Goal: Task Accomplishment & Management: Complete application form

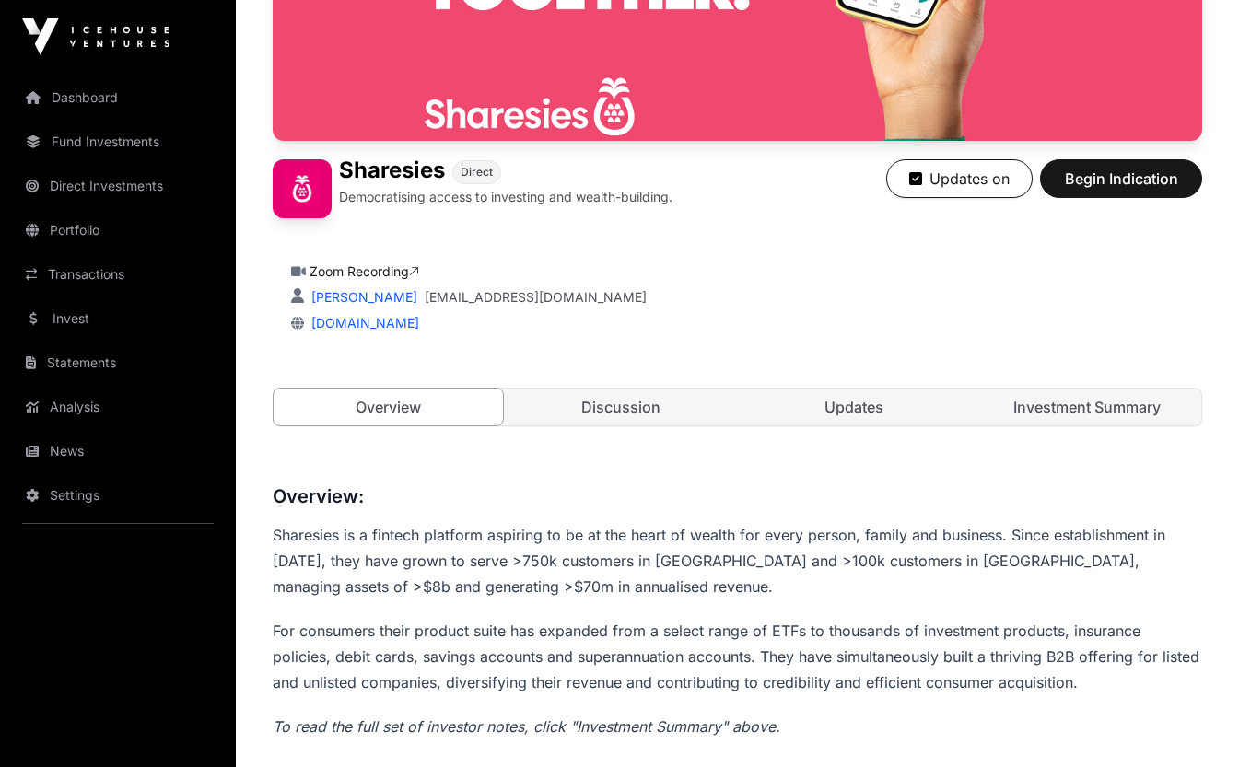
scroll to position [314, 0]
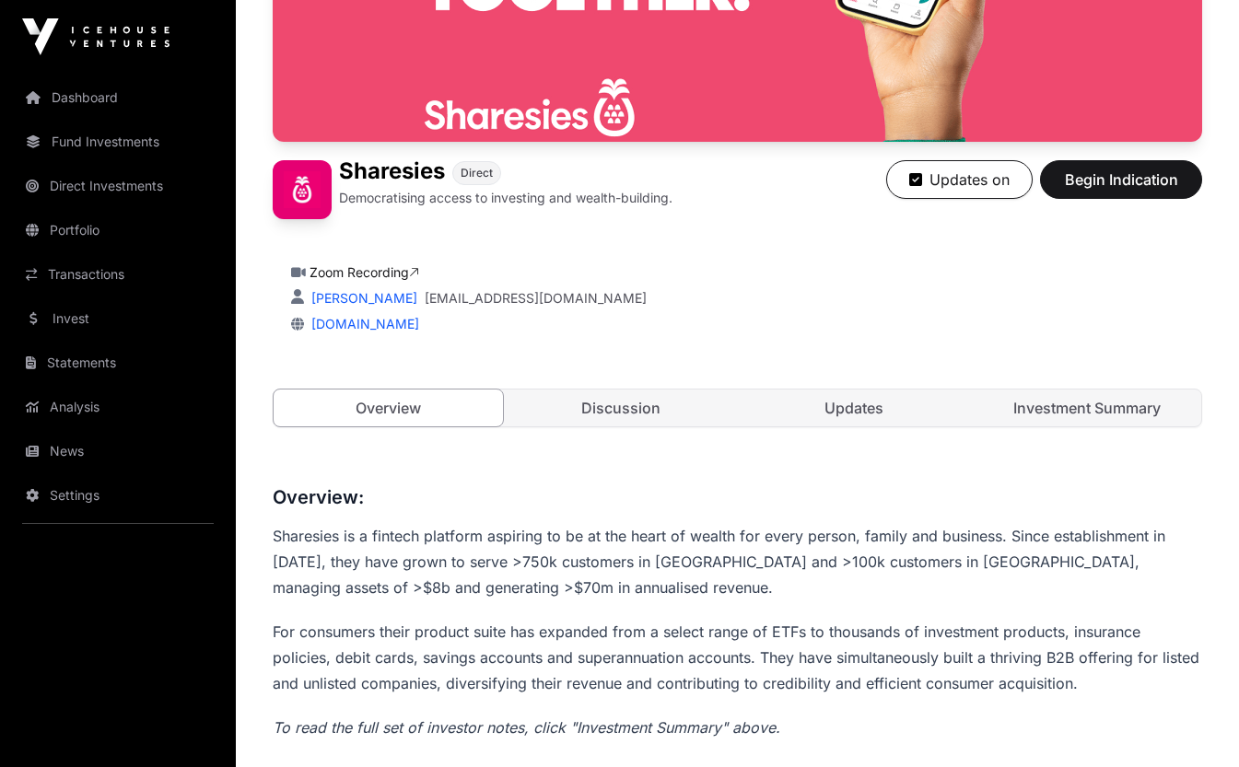
click at [84, 224] on link "Portfolio" at bounding box center [118, 230] width 206 height 41
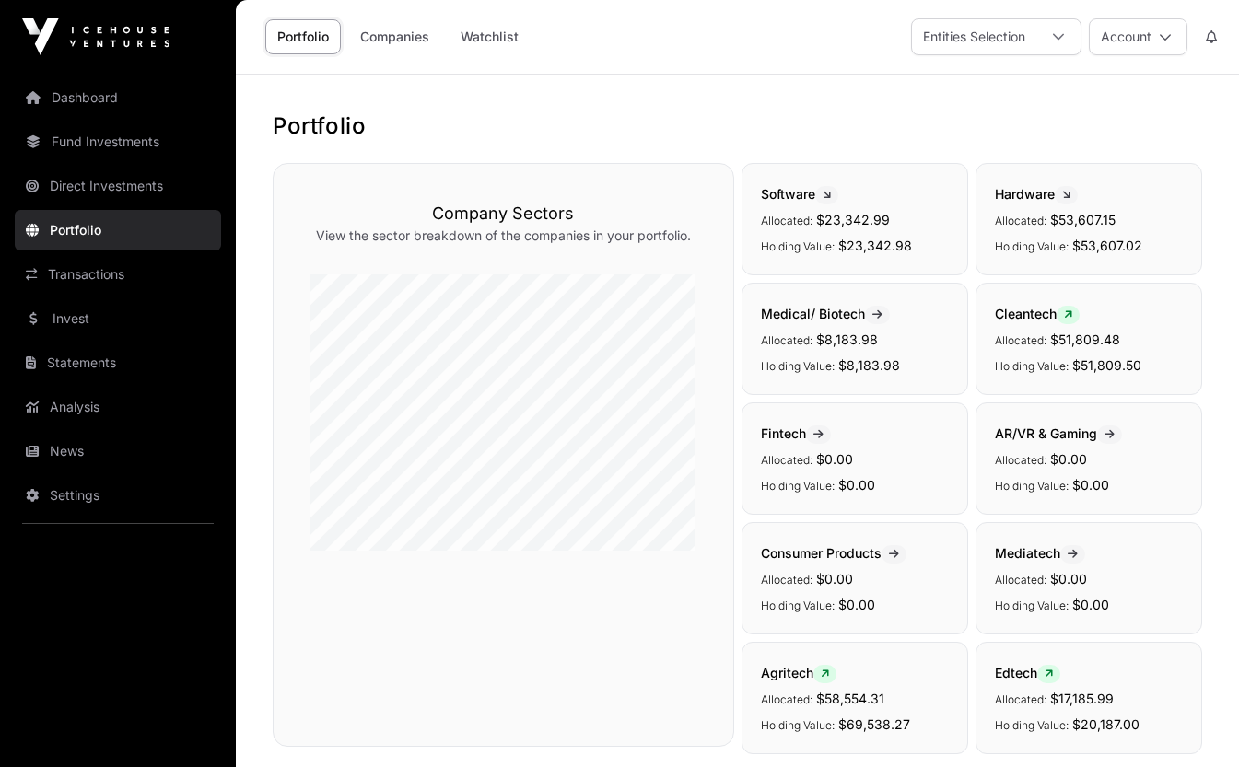
click at [133, 184] on link "Direct Investments" at bounding box center [118, 186] width 206 height 41
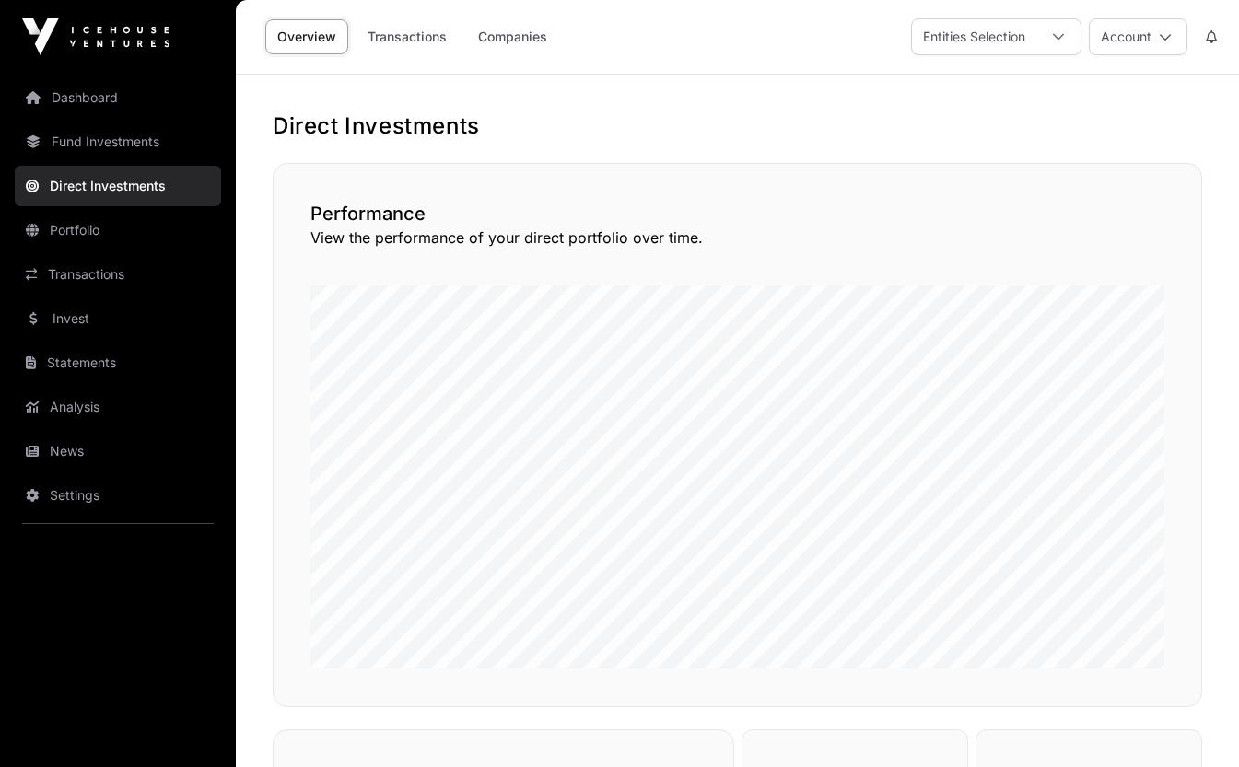
click at [111, 139] on link "Fund Investments" at bounding box center [118, 142] width 206 height 41
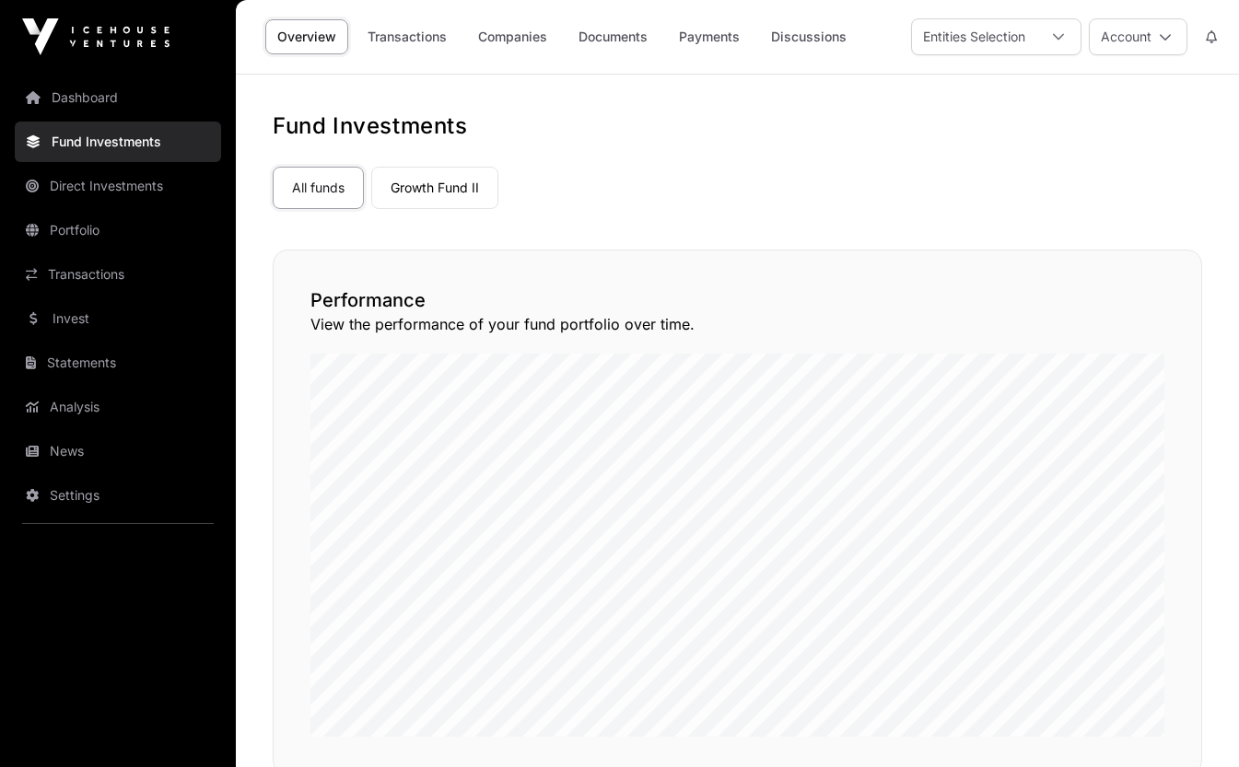
click at [96, 97] on link "Dashboard" at bounding box center [118, 97] width 206 height 41
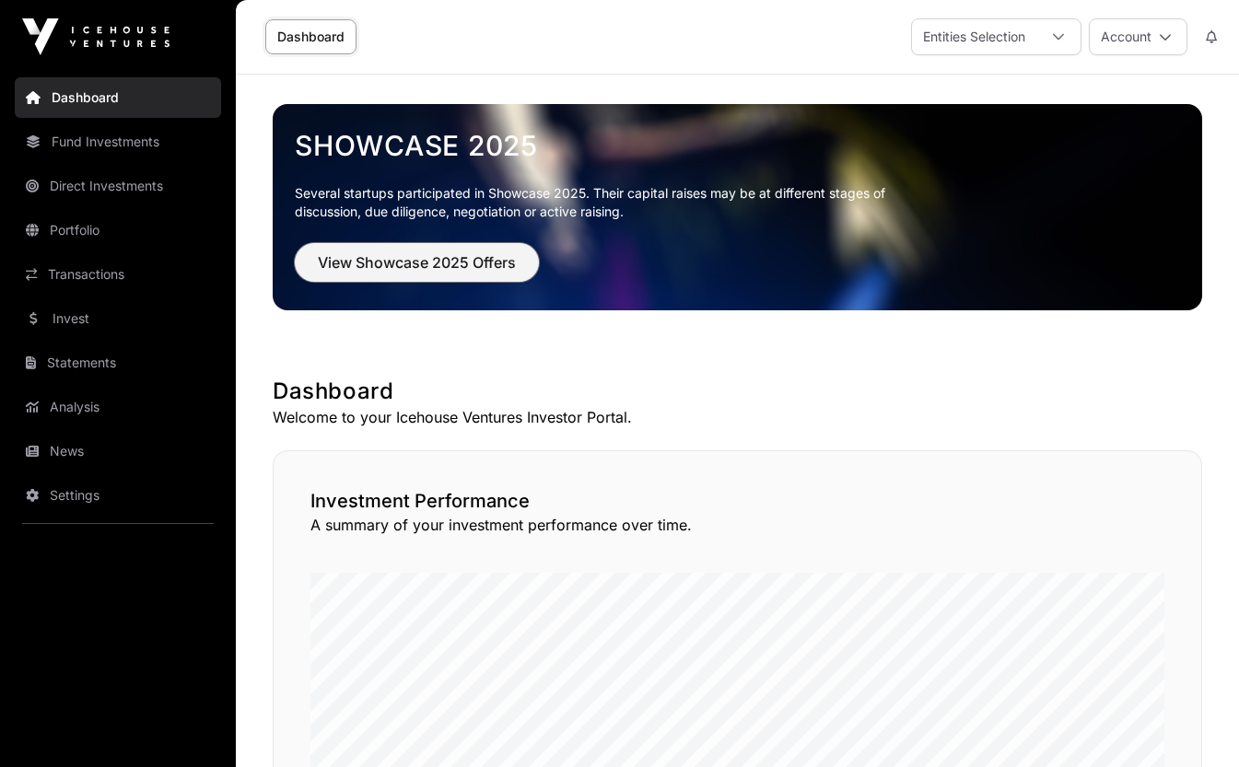
click at [397, 257] on span "View Showcase 2025 Offers" at bounding box center [417, 263] width 198 height 22
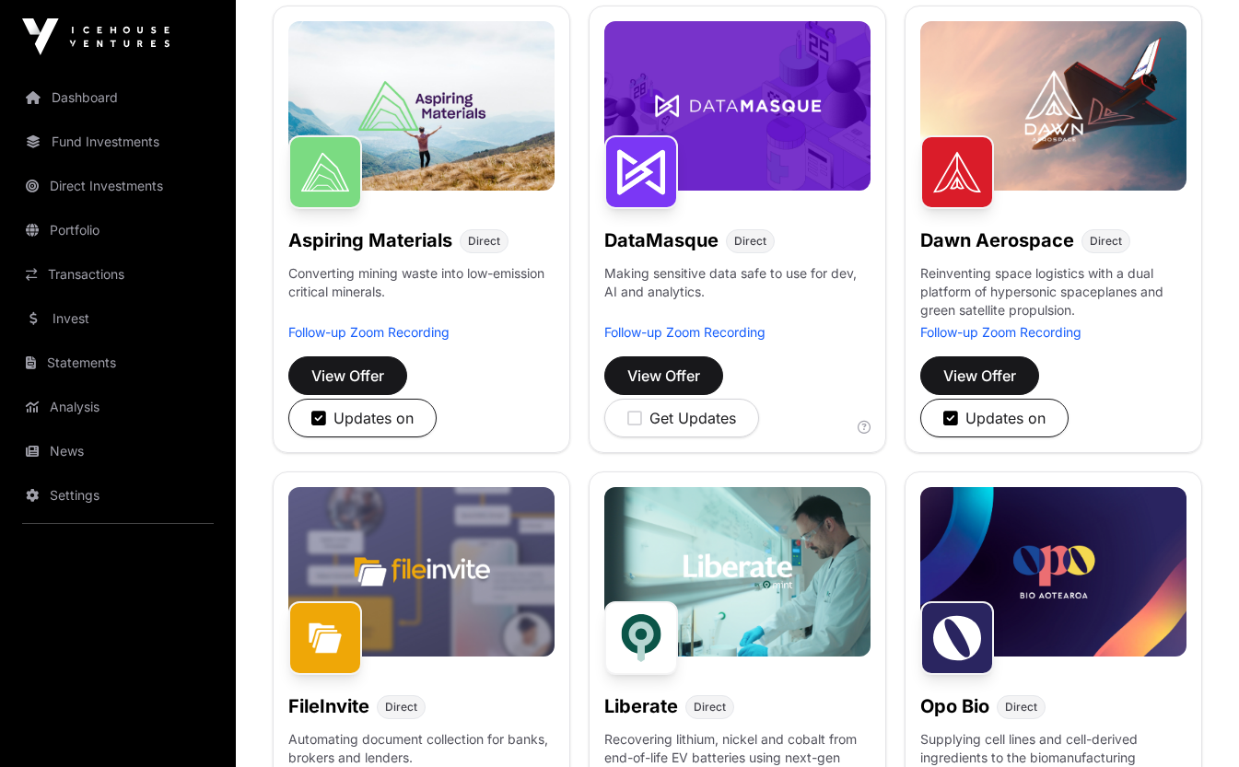
scroll to position [299, 0]
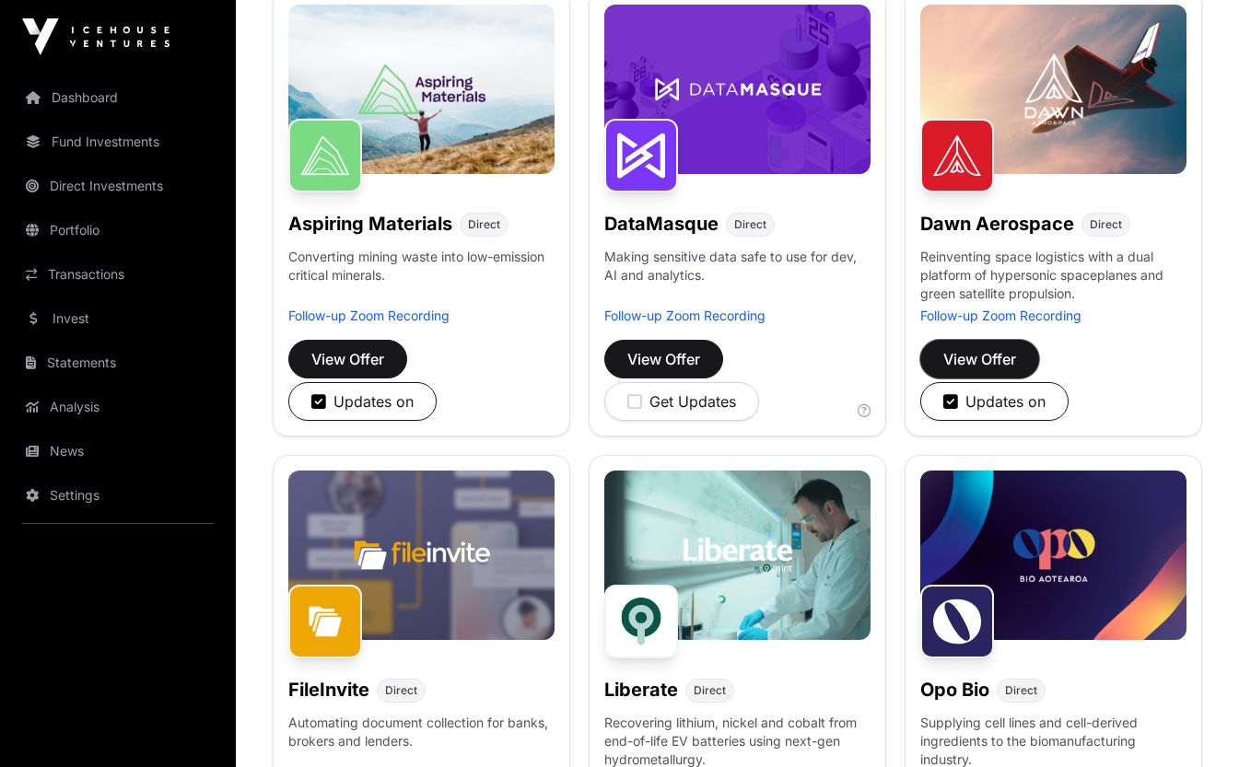
click at [988, 358] on span "View Offer" at bounding box center [979, 359] width 73 height 22
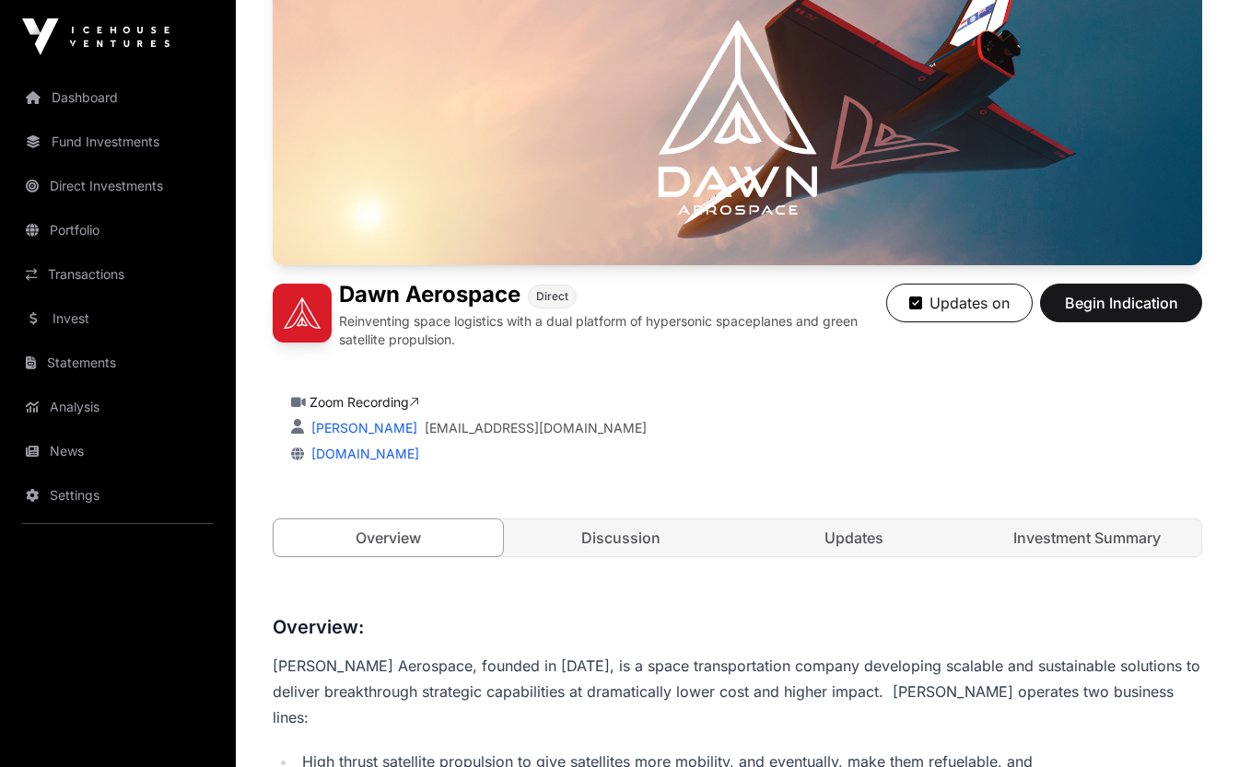
scroll to position [190, 0]
click at [1113, 299] on span "Begin Indication" at bounding box center [1121, 304] width 116 height 22
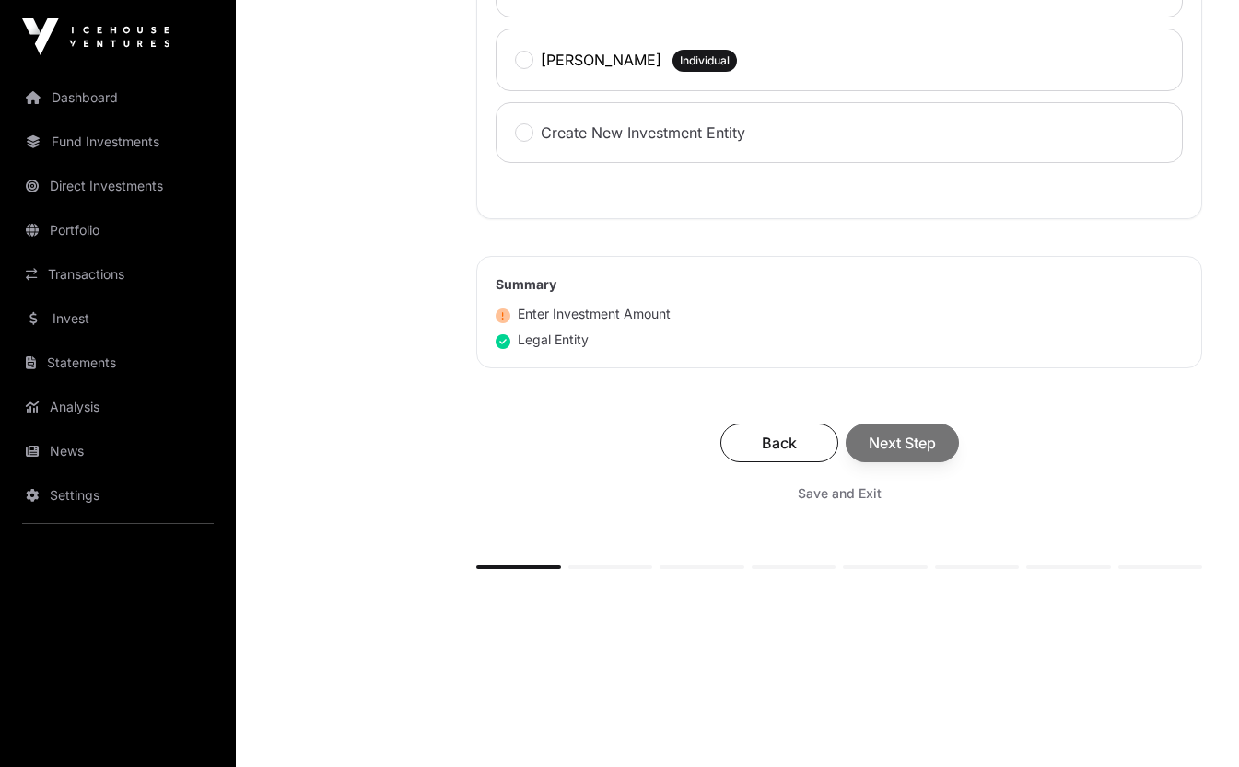
scroll to position [1095, 0]
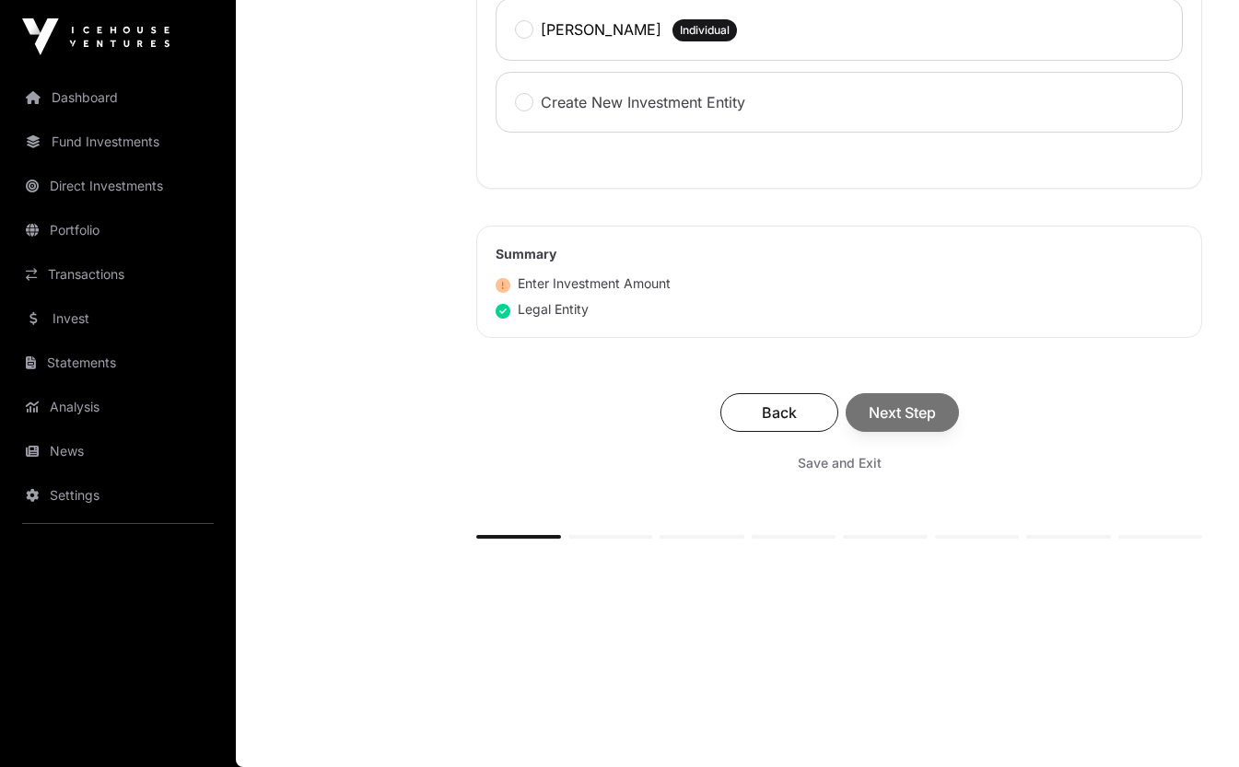
click at [930, 413] on div "Back Next Step" at bounding box center [839, 412] width 689 height 39
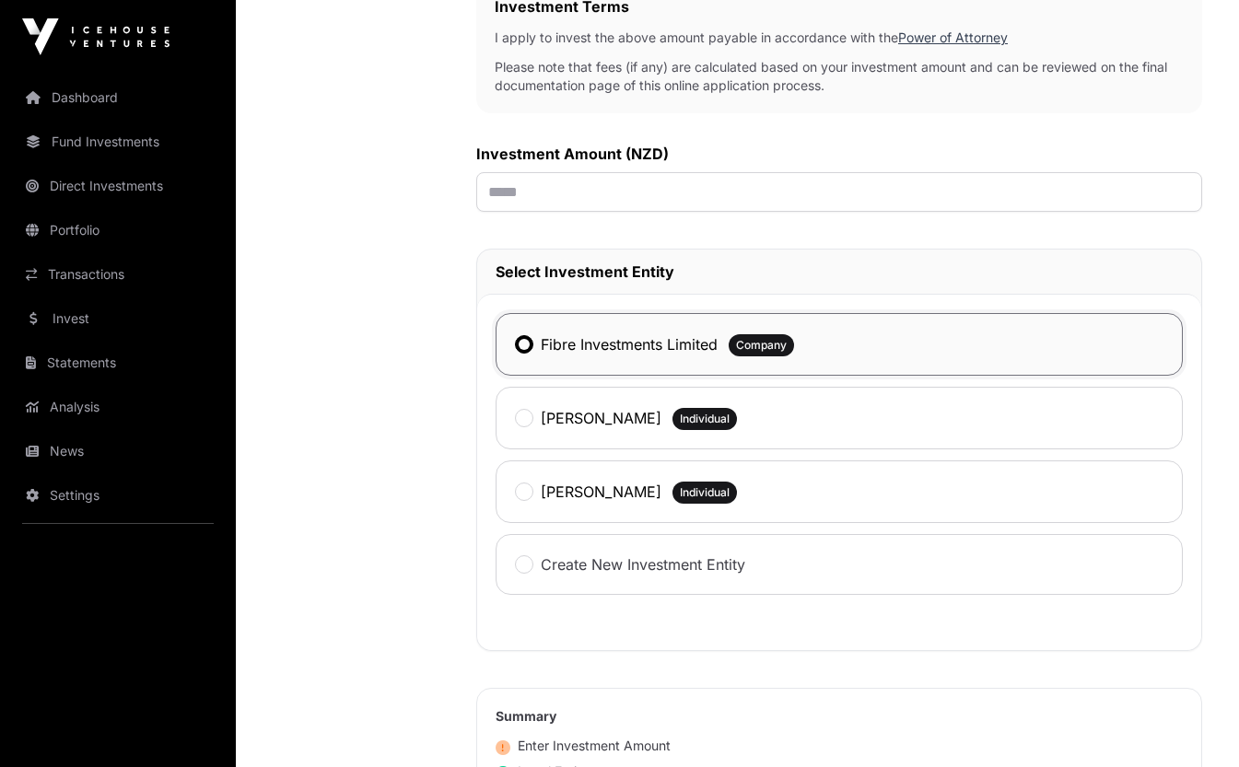
scroll to position [602, 0]
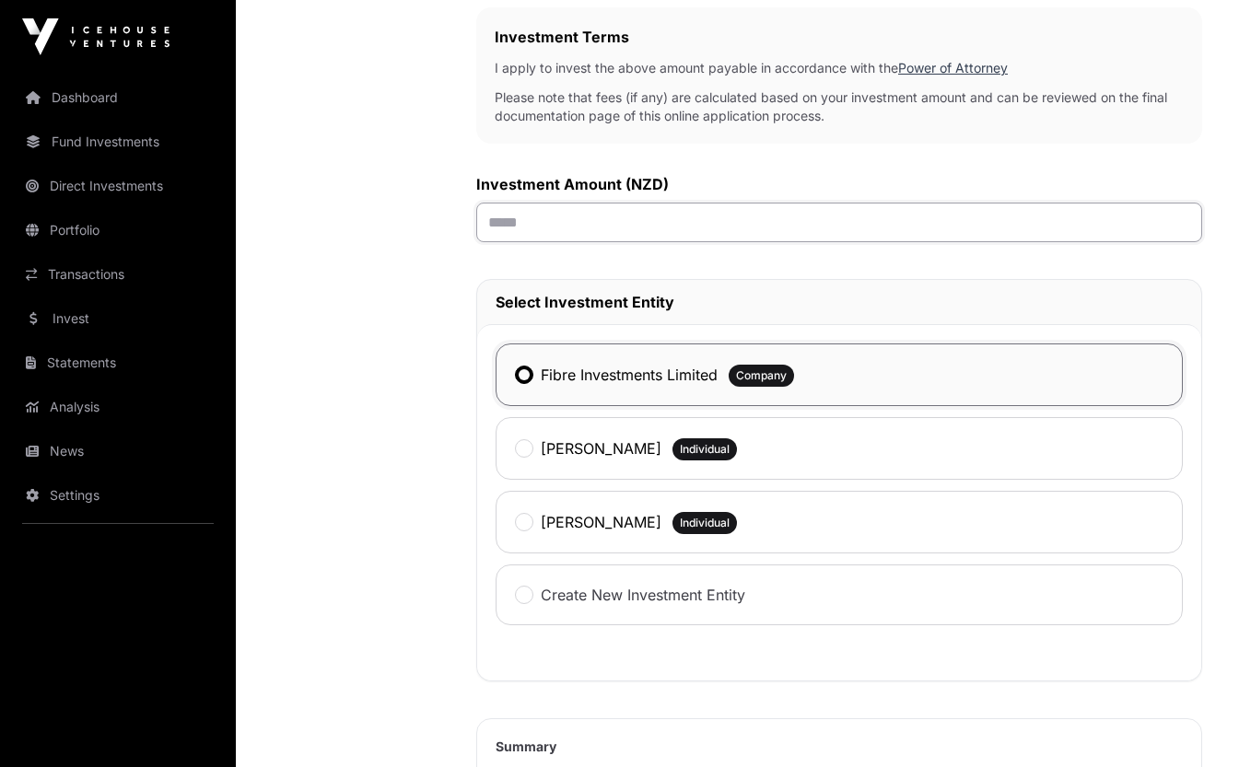
click at [767, 224] on input "text" at bounding box center [839, 223] width 726 height 40
type input "*******"
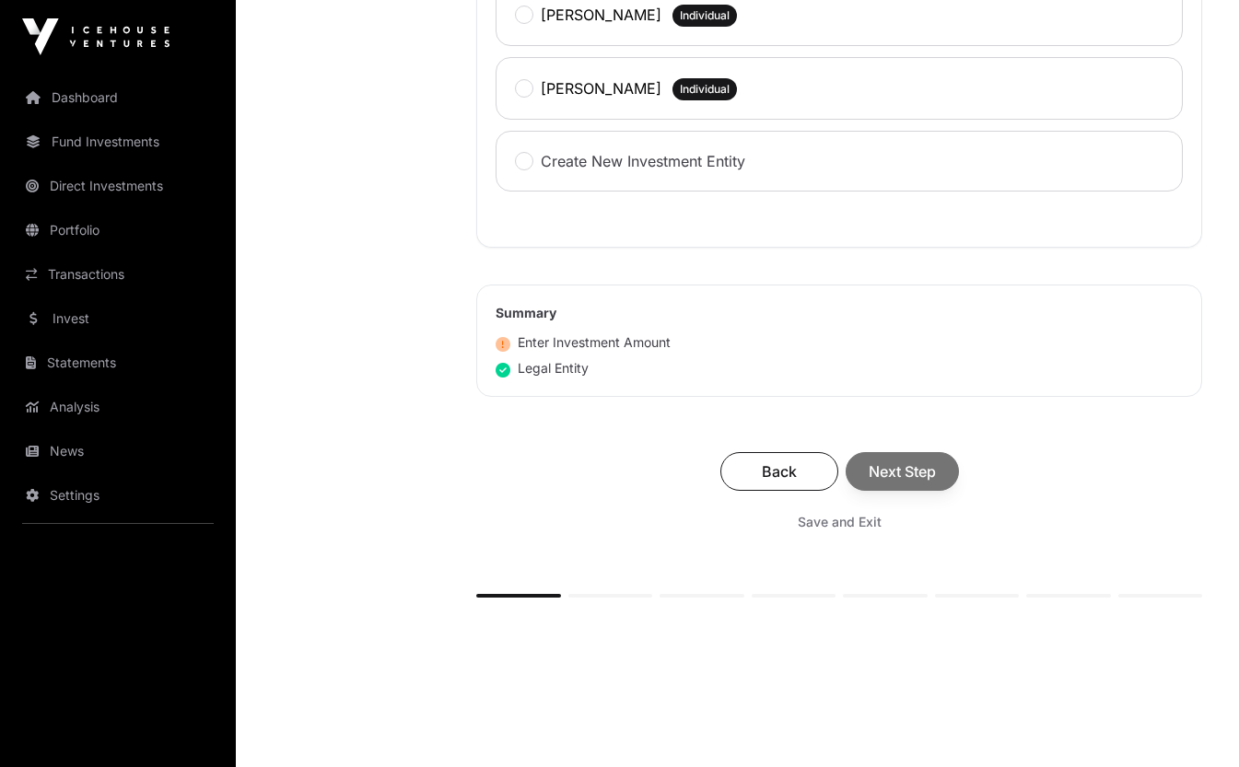
scroll to position [1095, 0]
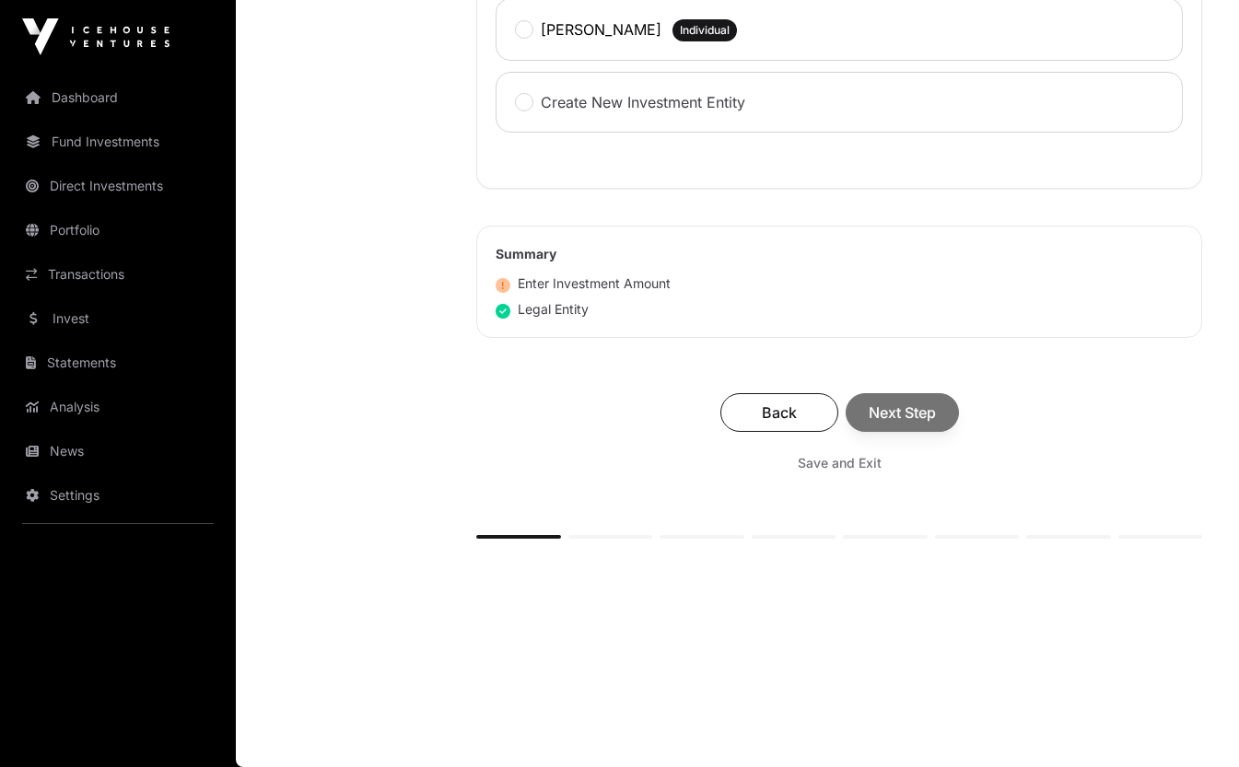
click at [928, 414] on div "Back Next Step" at bounding box center [839, 412] width 689 height 39
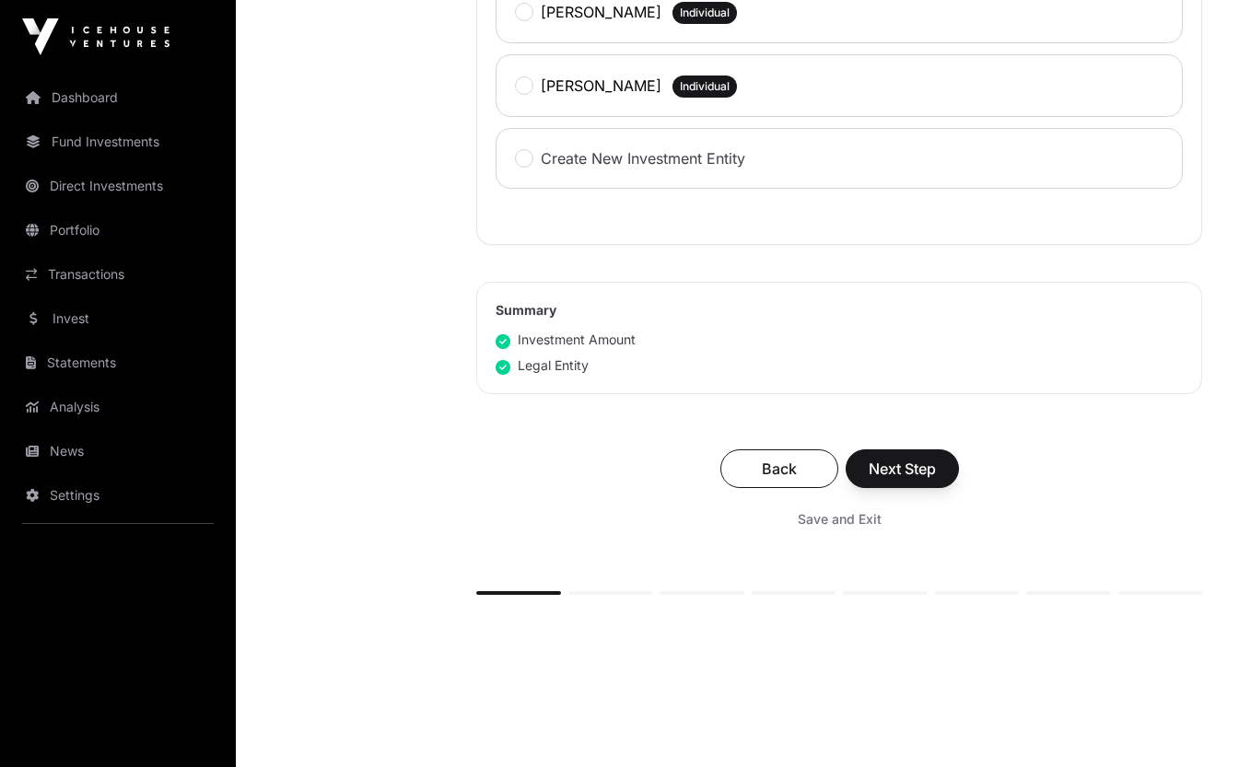
scroll to position [1039, 0]
click at [908, 463] on span "Next Step" at bounding box center [902, 468] width 67 height 22
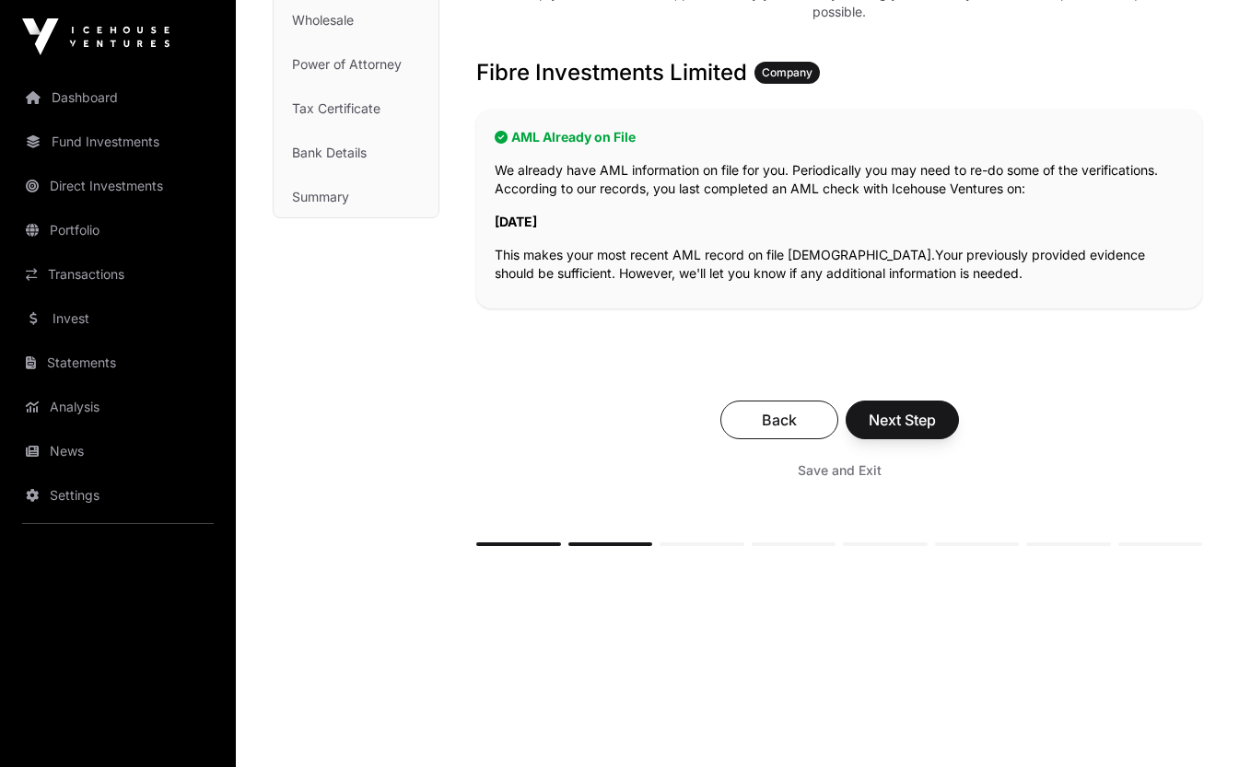
scroll to position [287, 0]
click at [921, 421] on span "Next Step" at bounding box center [902, 419] width 67 height 22
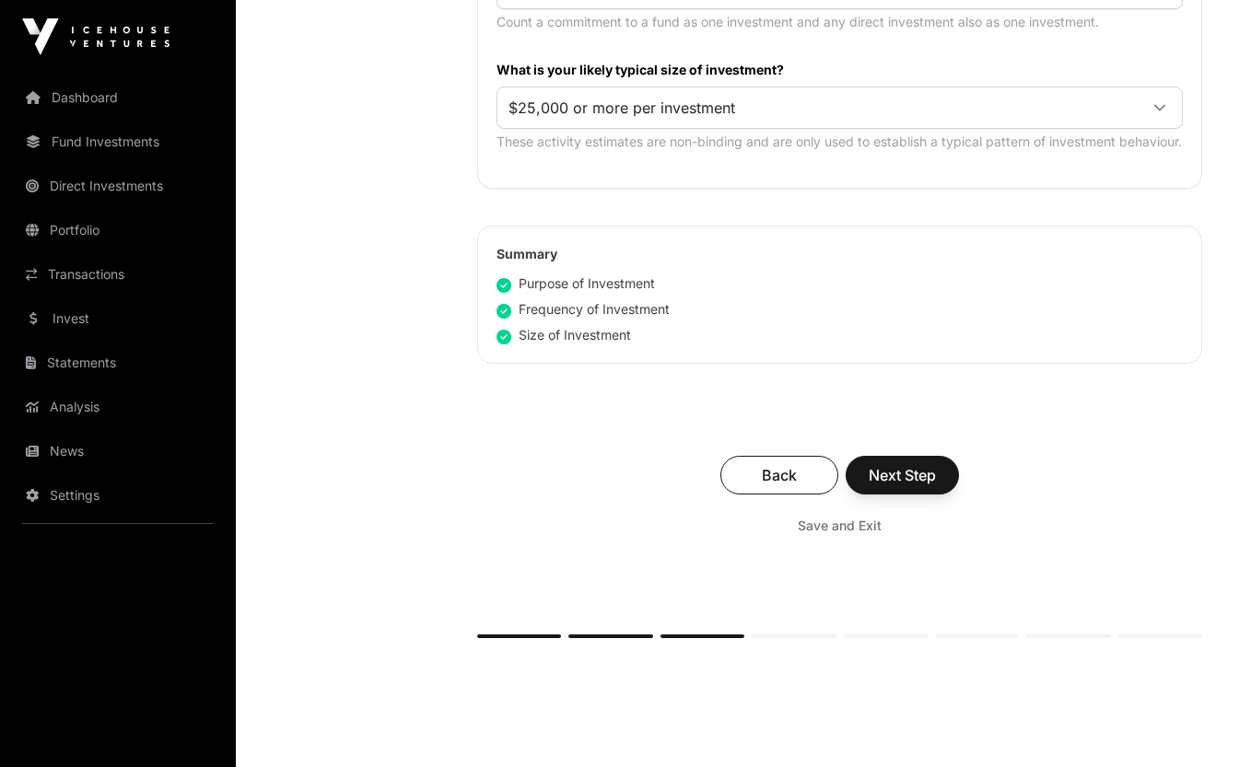
scroll to position [1108, 0]
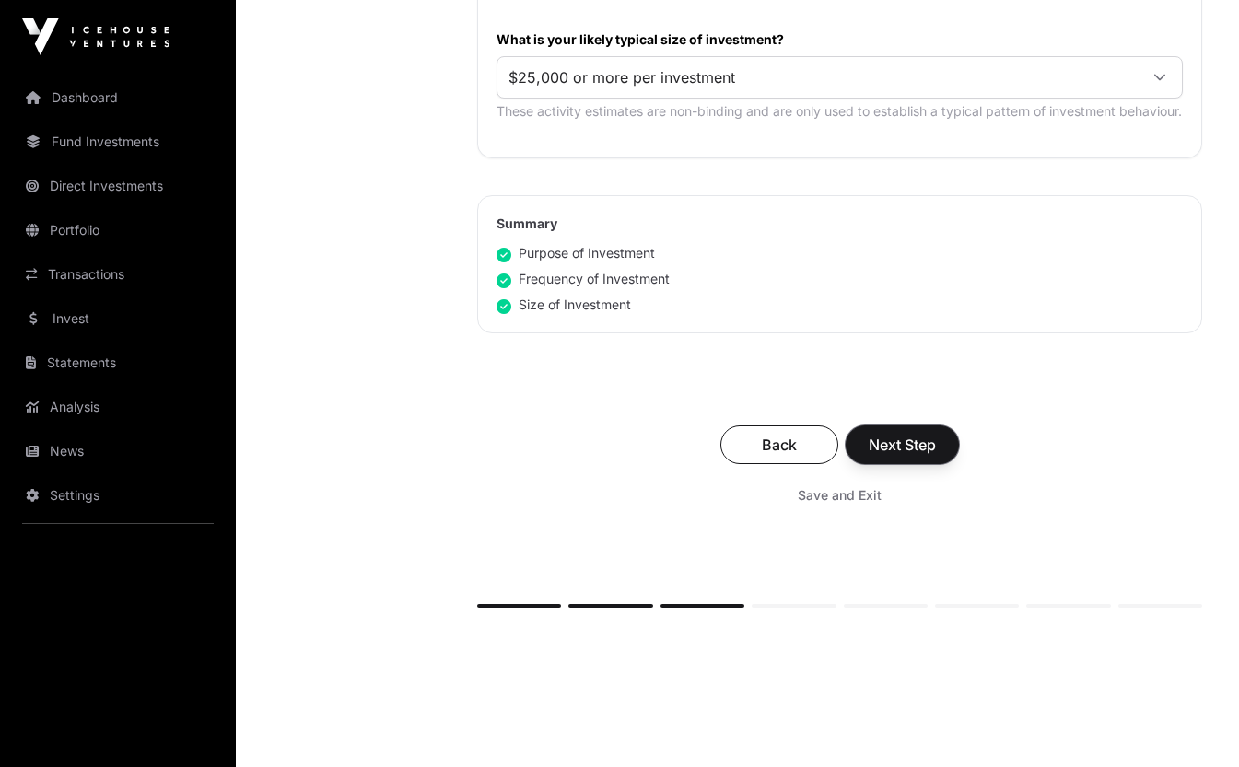
click at [894, 456] on span "Next Step" at bounding box center [902, 445] width 67 height 22
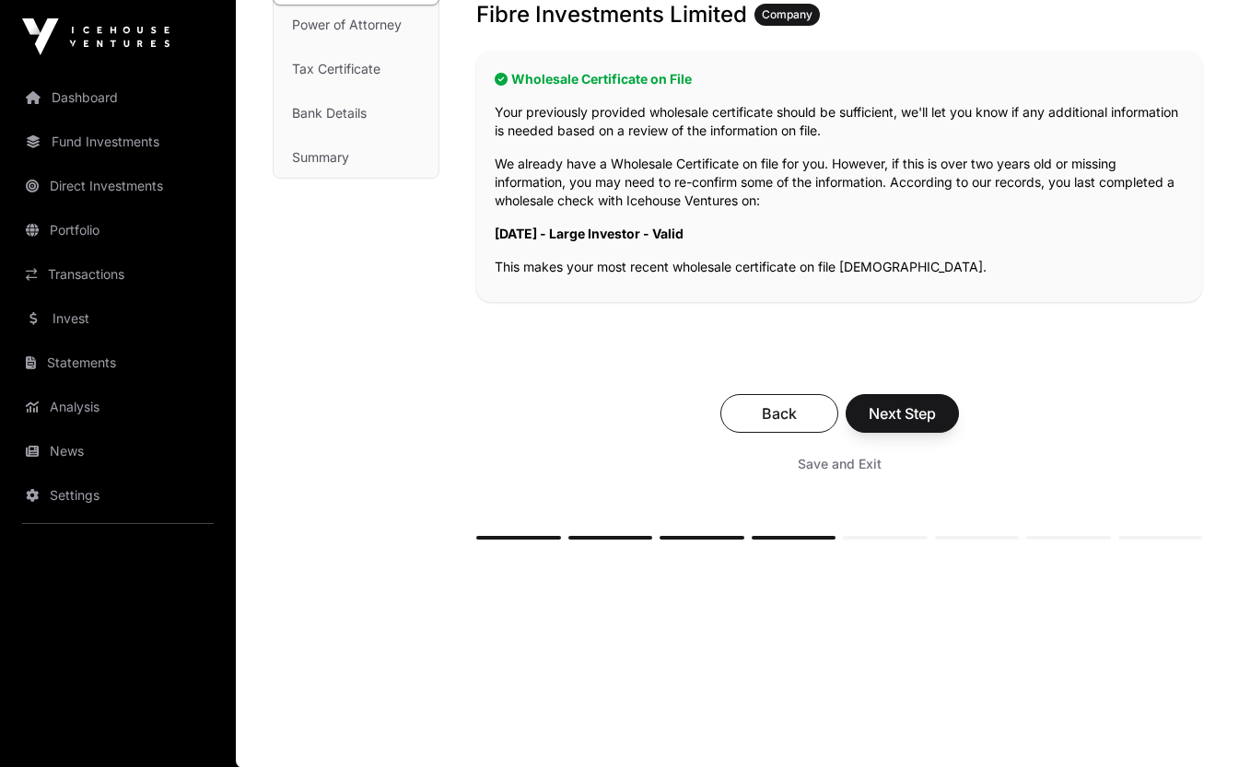
scroll to position [326, 0]
click at [925, 409] on span "Next Step" at bounding box center [902, 413] width 67 height 22
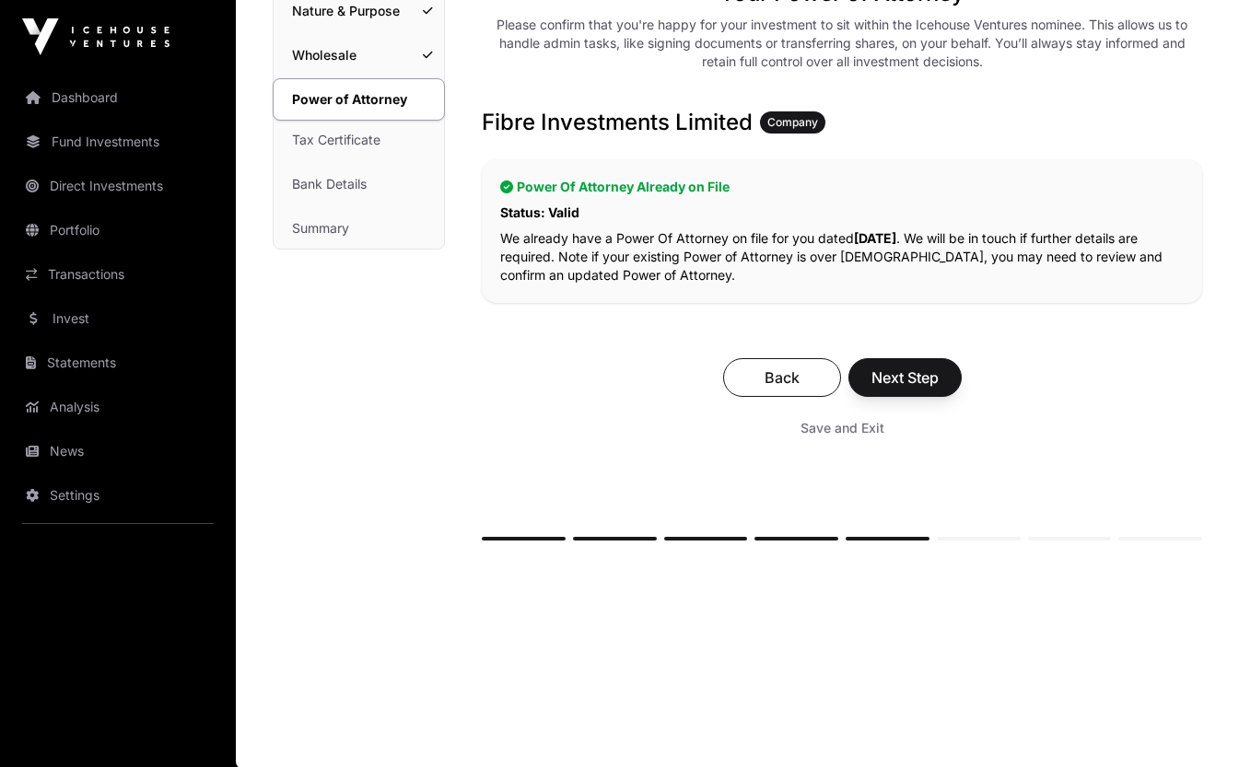
scroll to position [256, 0]
click at [917, 380] on span "Next Step" at bounding box center [905, 376] width 67 height 22
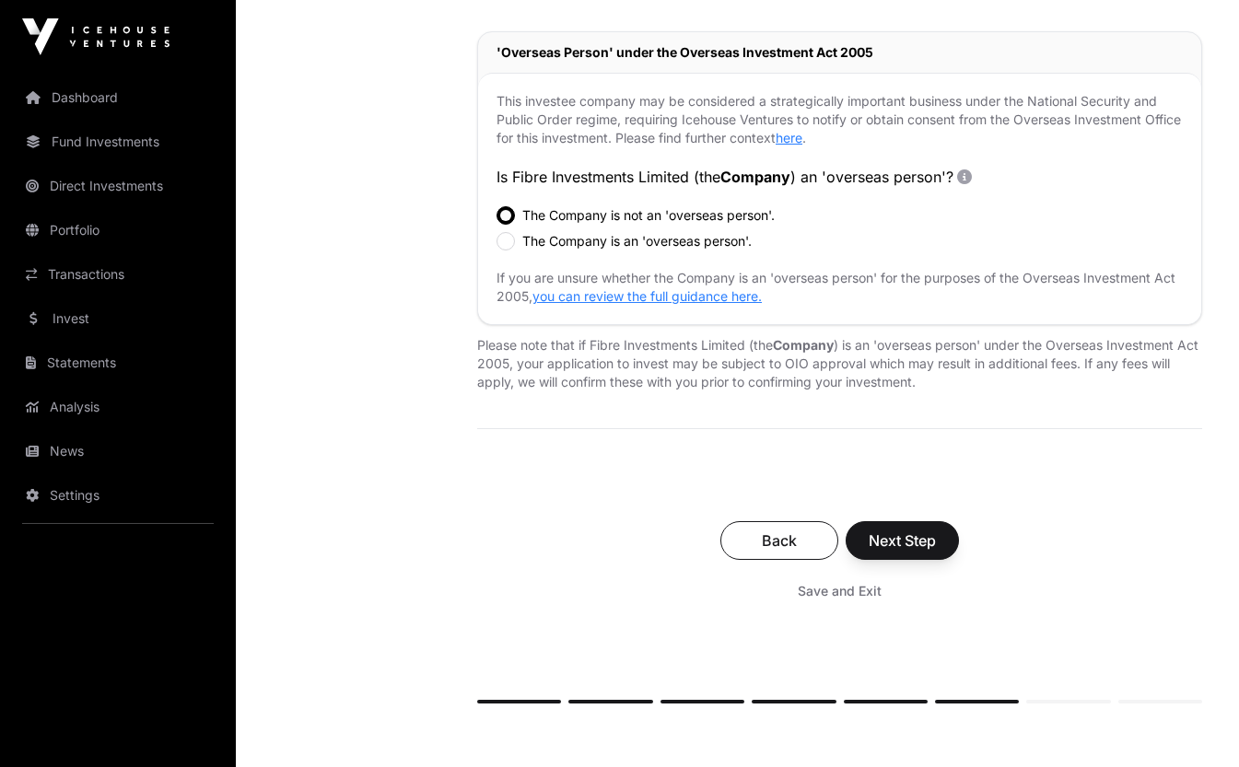
scroll to position [597, 0]
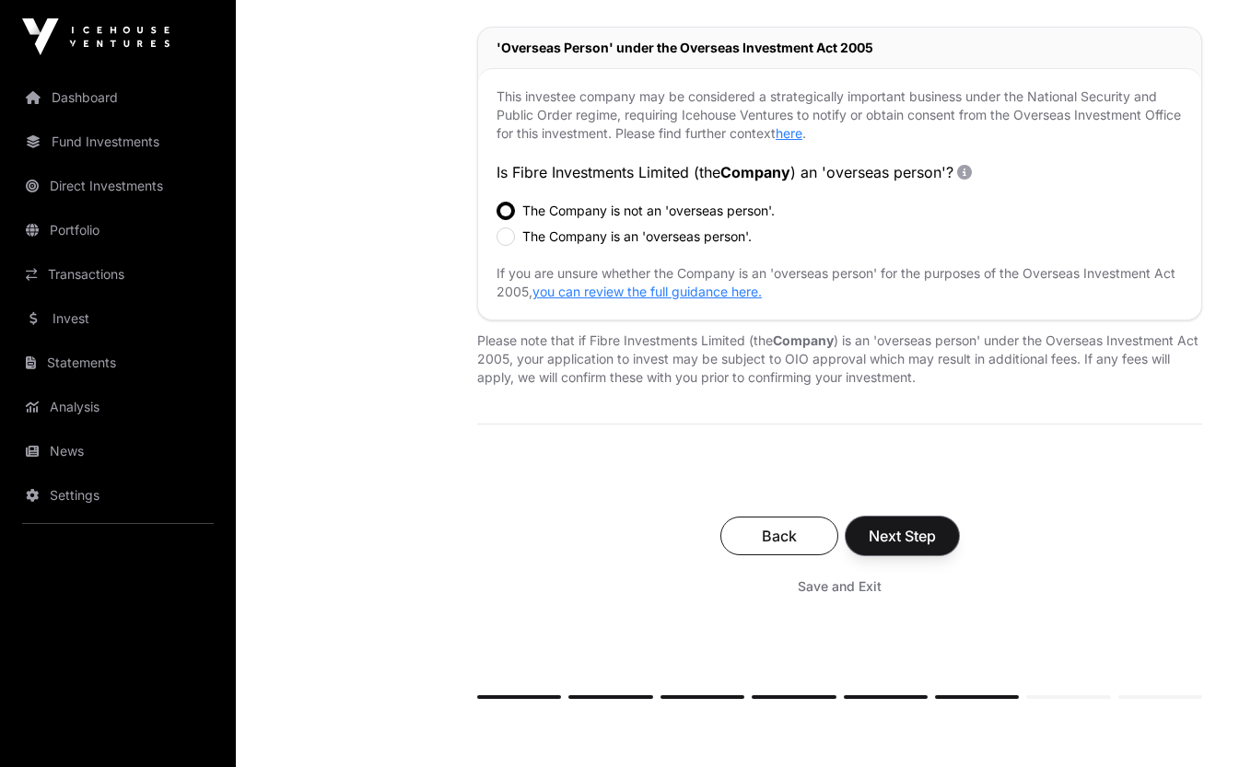
click at [902, 525] on span "Next Step" at bounding box center [902, 536] width 67 height 22
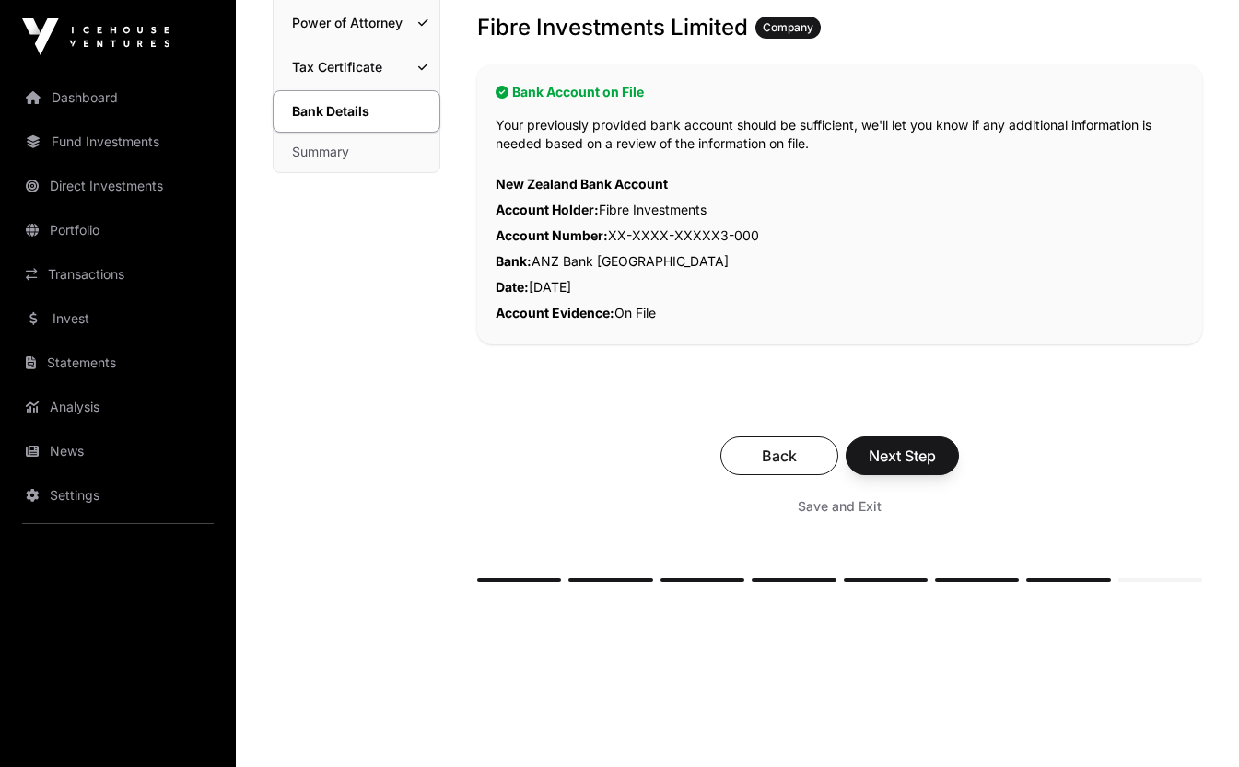
scroll to position [348, 0]
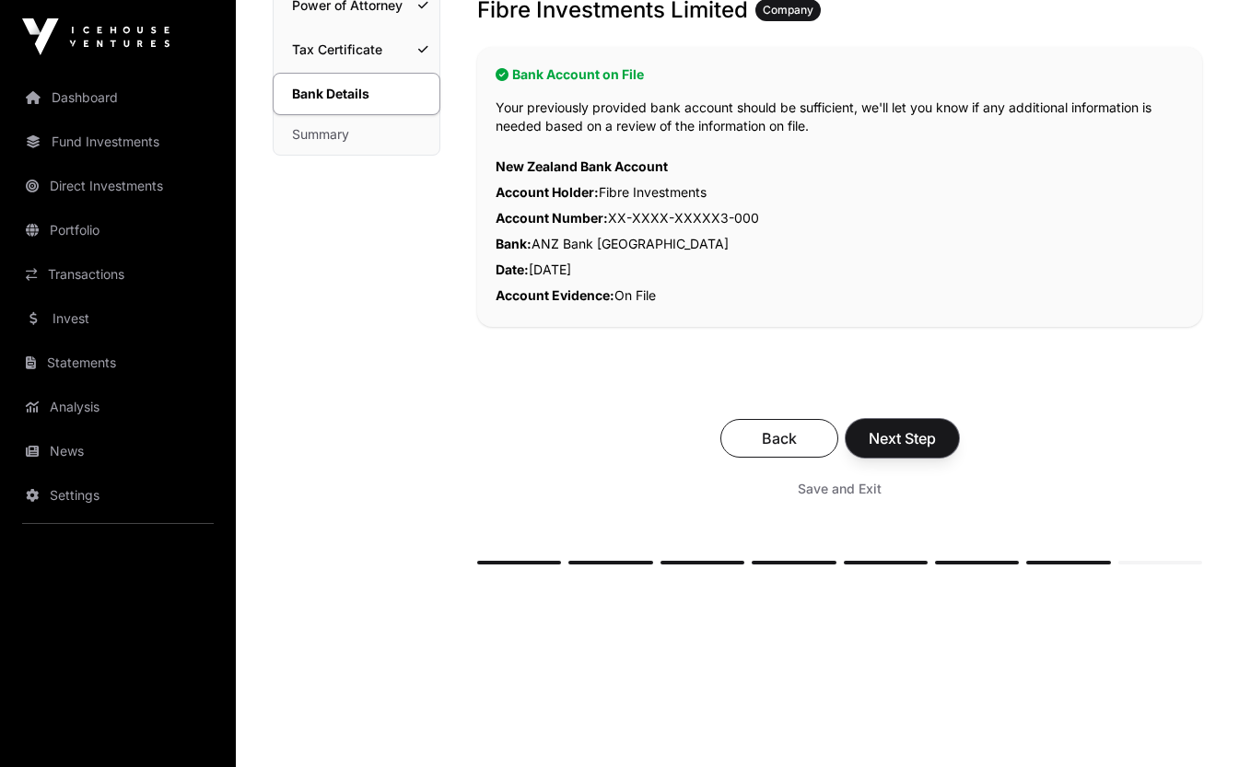
click at [915, 439] on span "Next Step" at bounding box center [902, 438] width 67 height 22
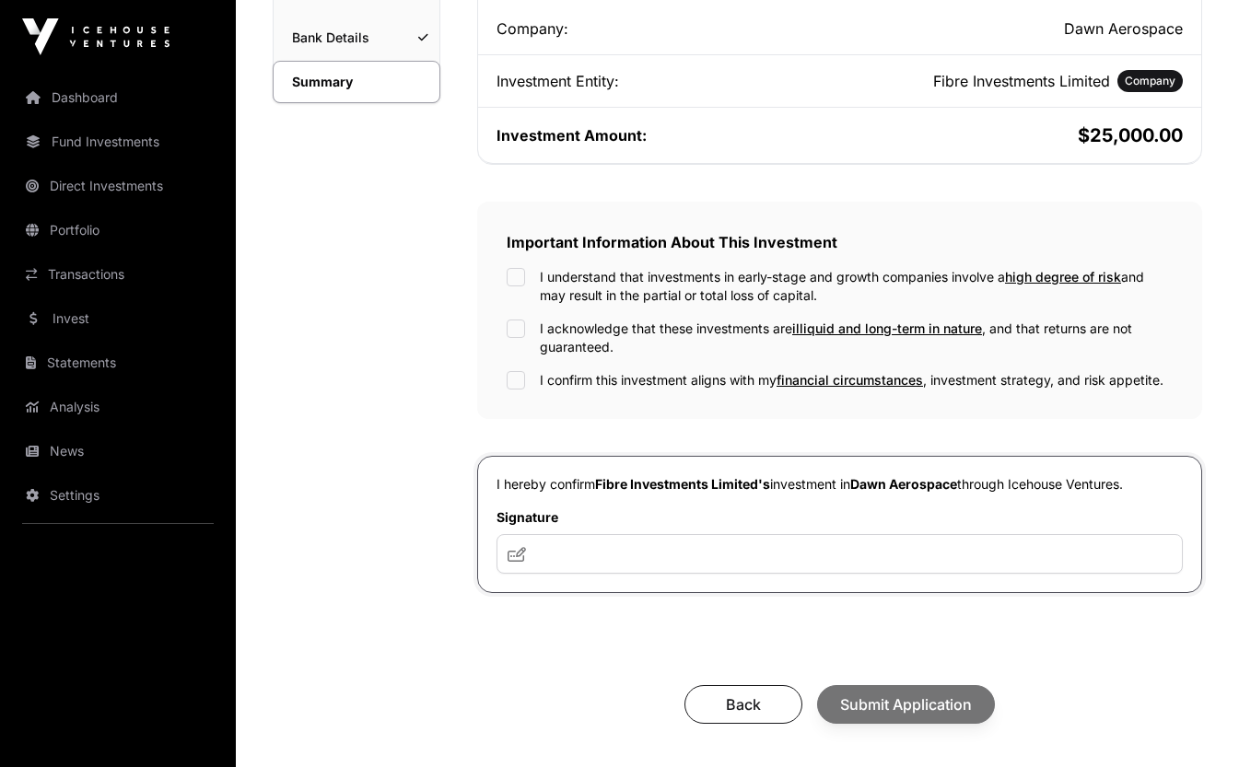
scroll to position [404, 0]
click at [571, 565] on input "text" at bounding box center [840, 555] width 686 height 40
click at [510, 559] on icon at bounding box center [517, 555] width 18 height 15
click at [556, 555] on input "text" at bounding box center [840, 555] width 686 height 40
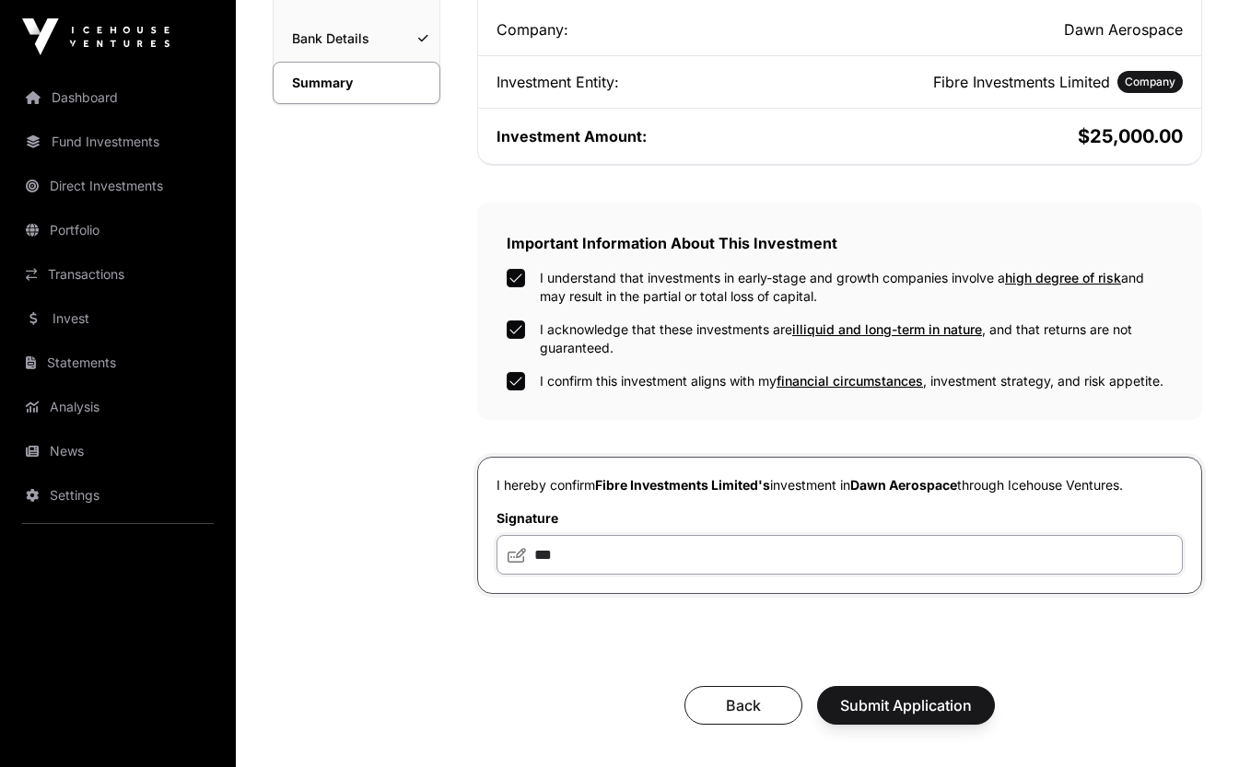
type input "***"
click at [895, 707] on span "Submit Application" at bounding box center [906, 706] width 132 height 22
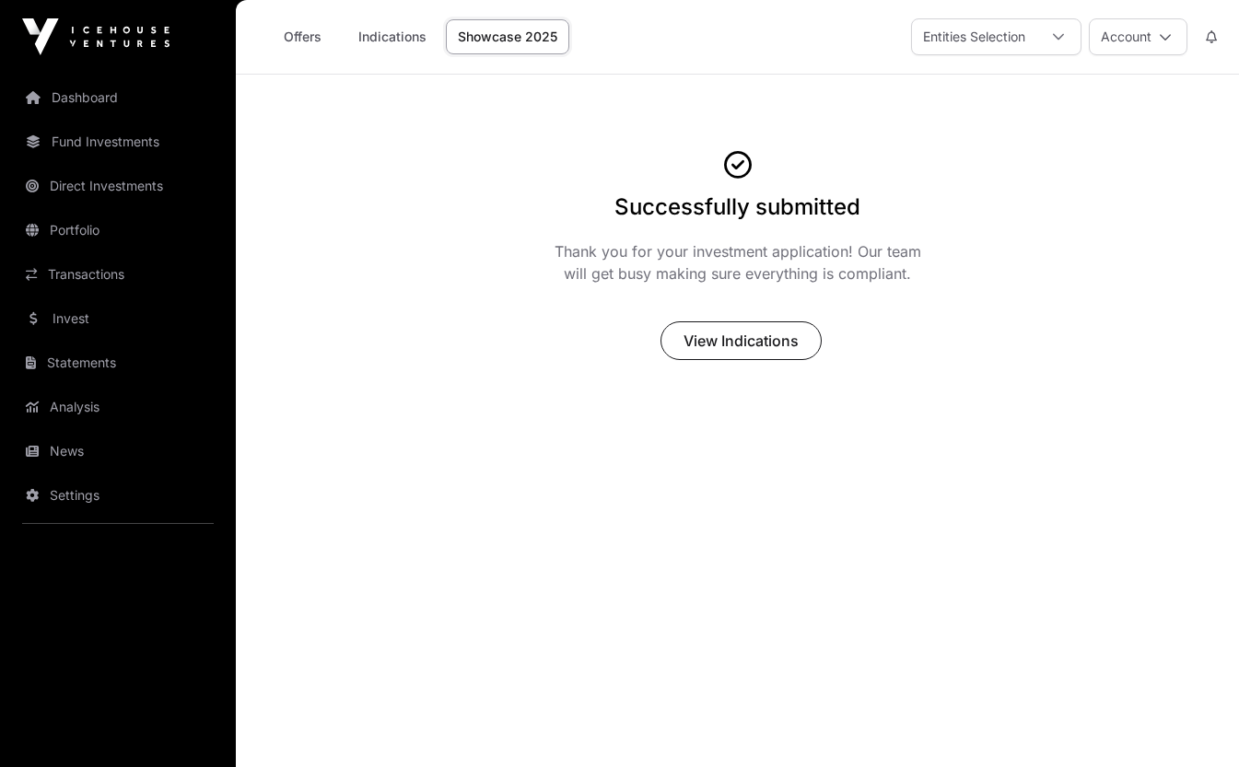
click at [503, 34] on link "Showcase 2025" at bounding box center [507, 36] width 123 height 35
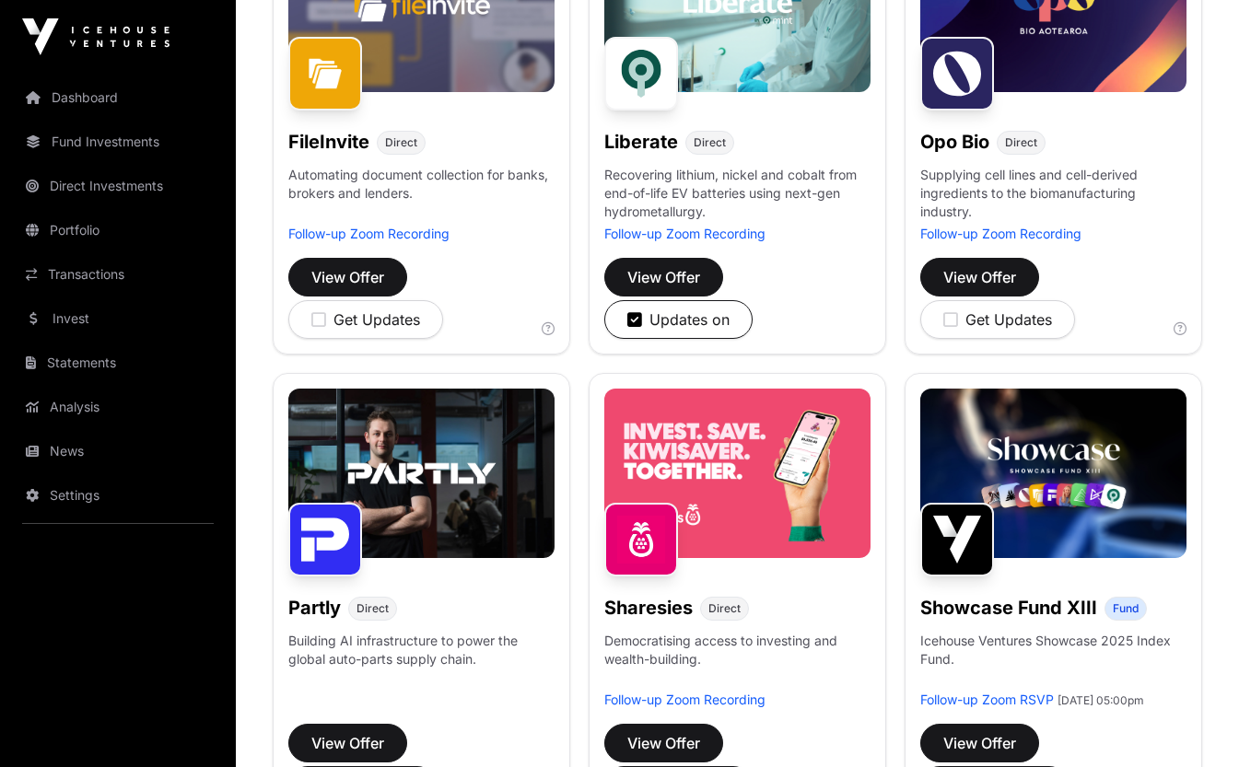
scroll to position [852, 0]
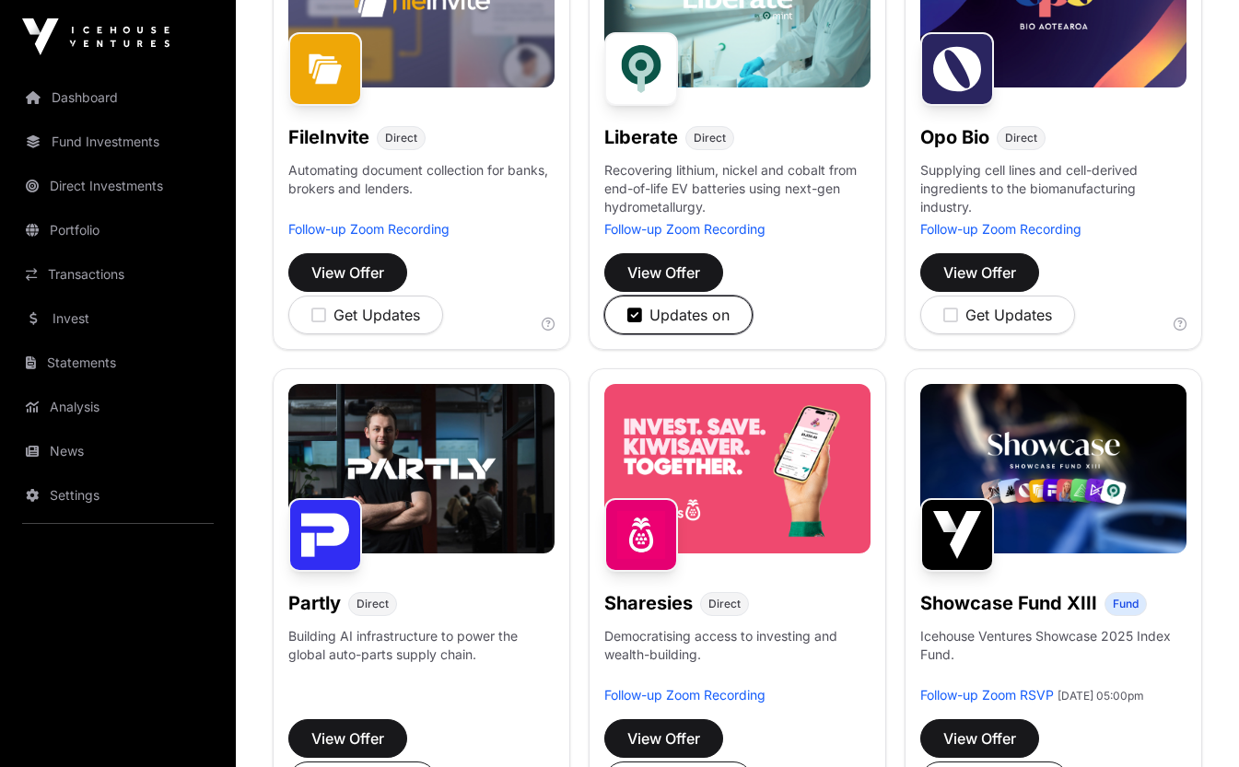
click at [636, 320] on icon "button" at bounding box center [634, 315] width 15 height 17
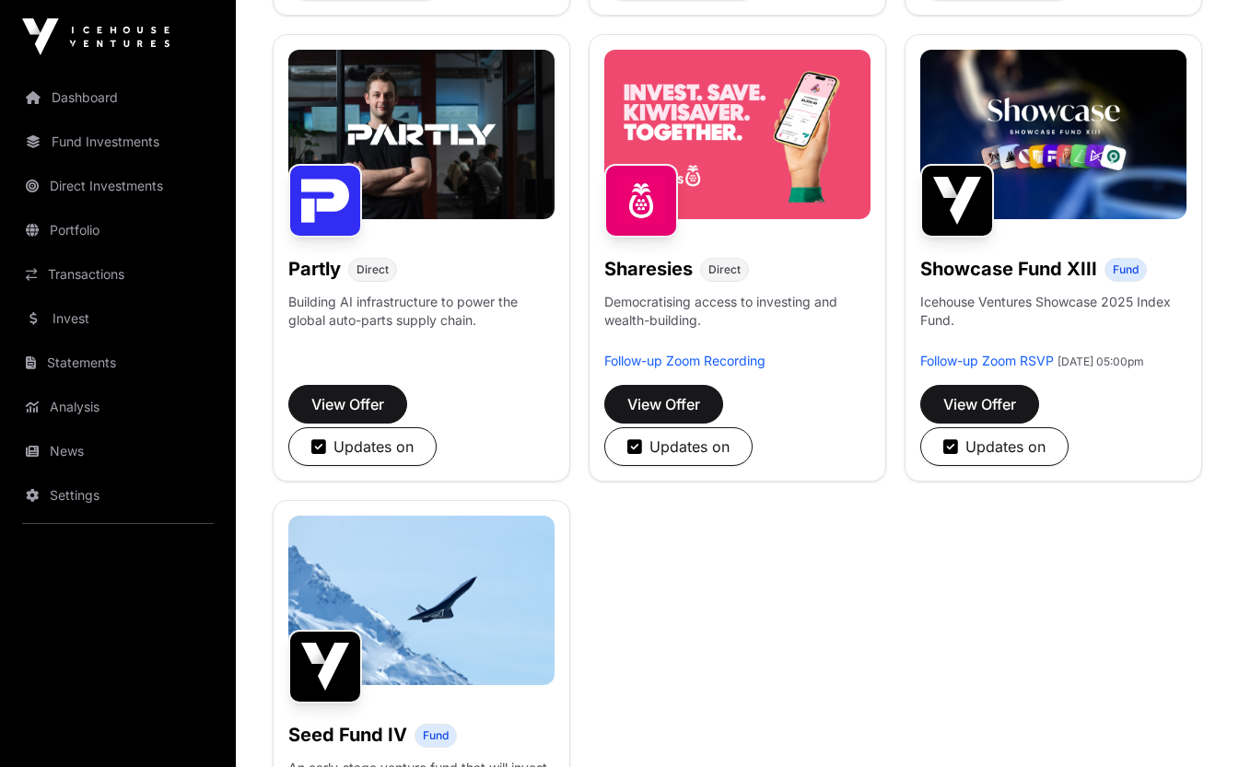
scroll to position [1190, 0]
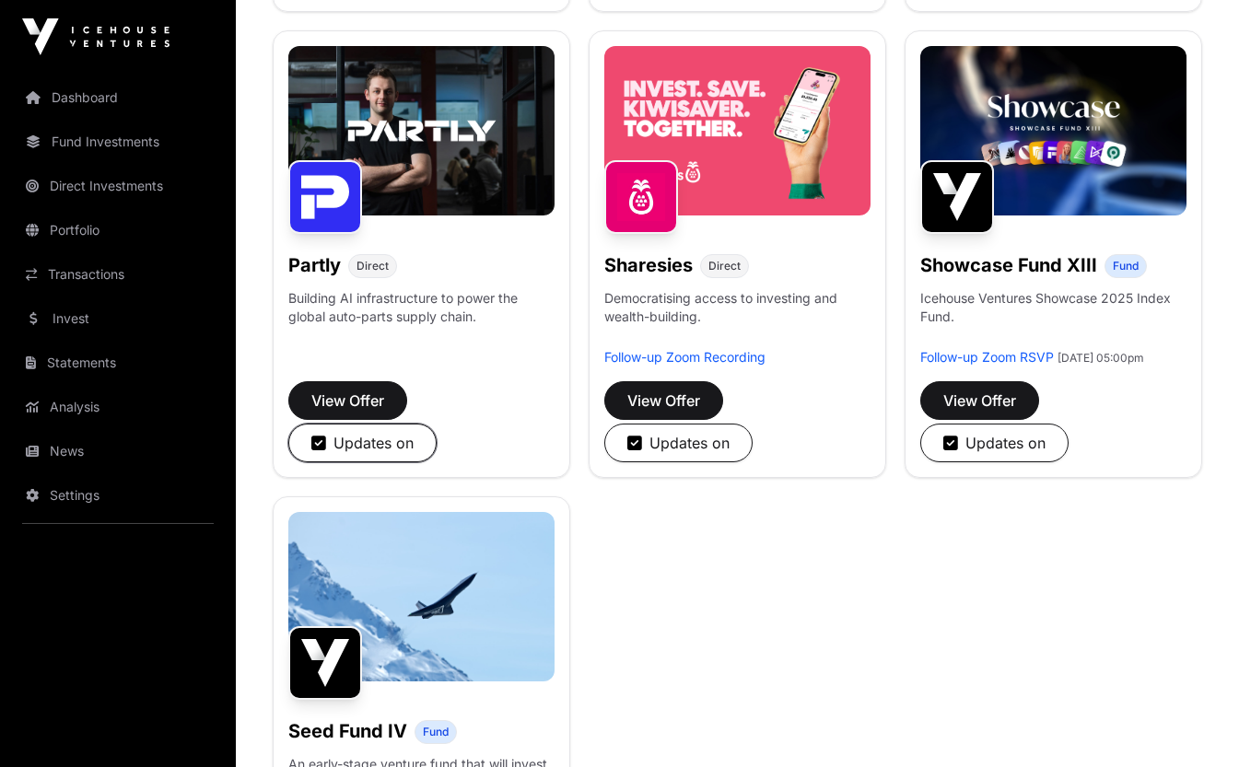
click at [322, 440] on icon "button" at bounding box center [318, 443] width 15 height 17
click at [641, 445] on icon "button" at bounding box center [634, 443] width 15 height 17
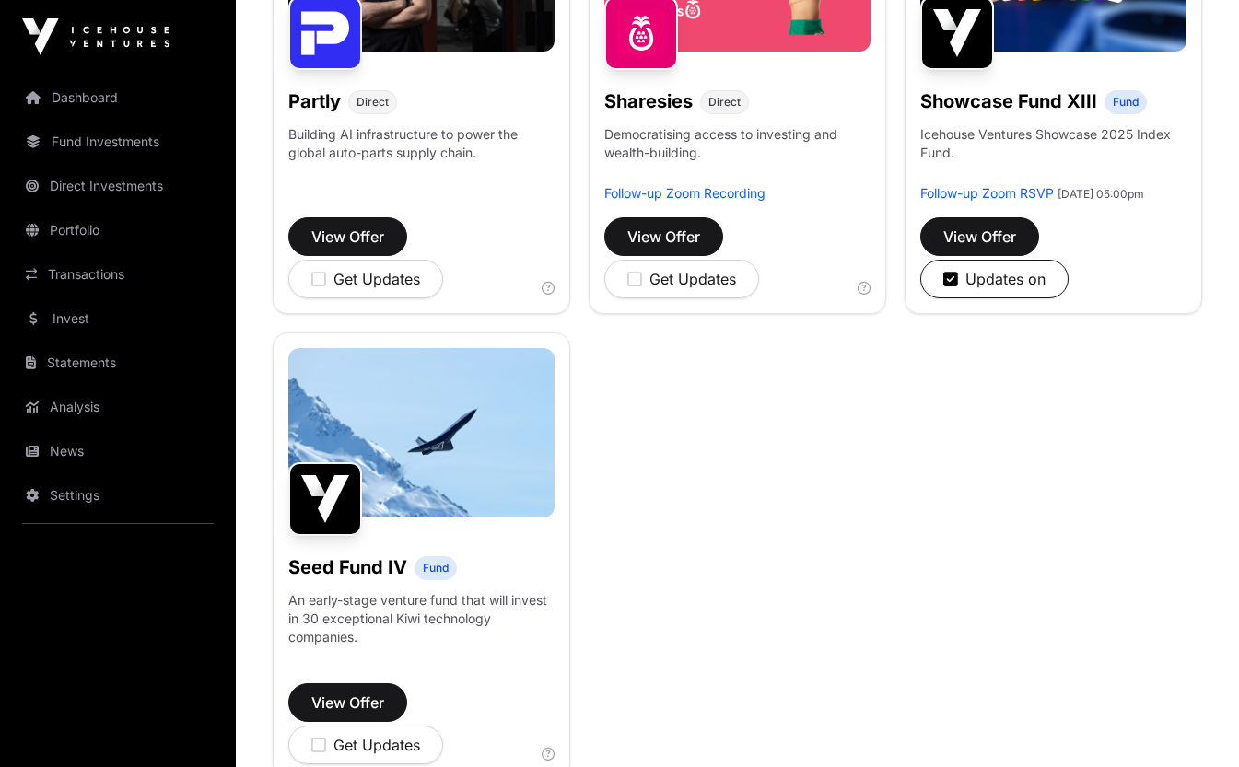
scroll to position [1341, 0]
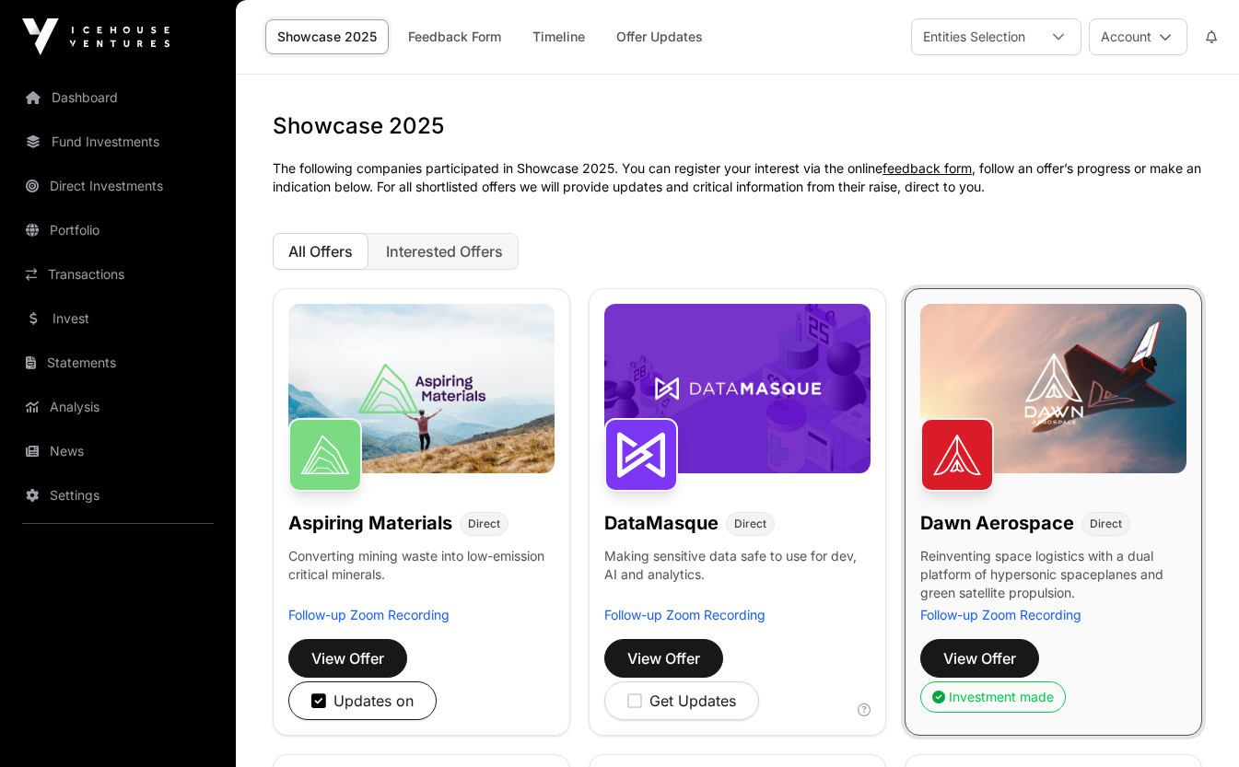
click at [1058, 41] on icon at bounding box center [1058, 36] width 13 height 13
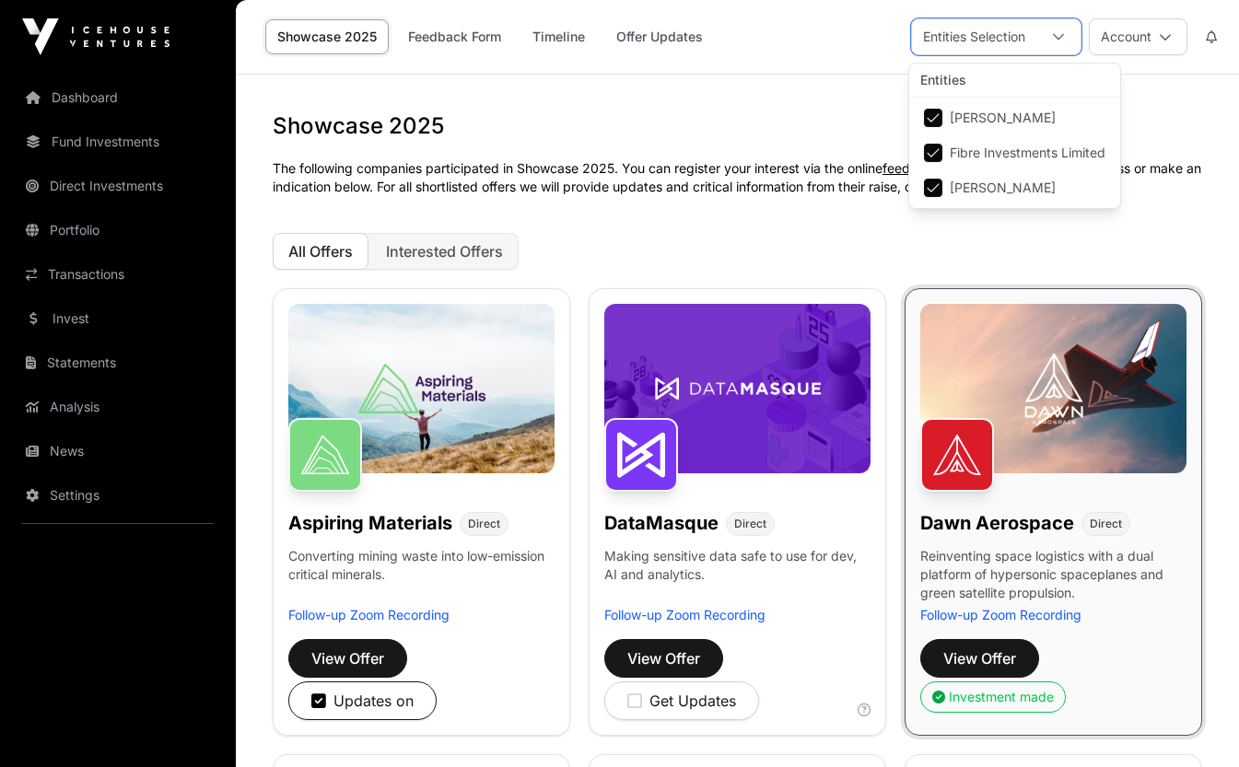
click at [1133, 31] on button "Account" at bounding box center [1138, 36] width 99 height 37
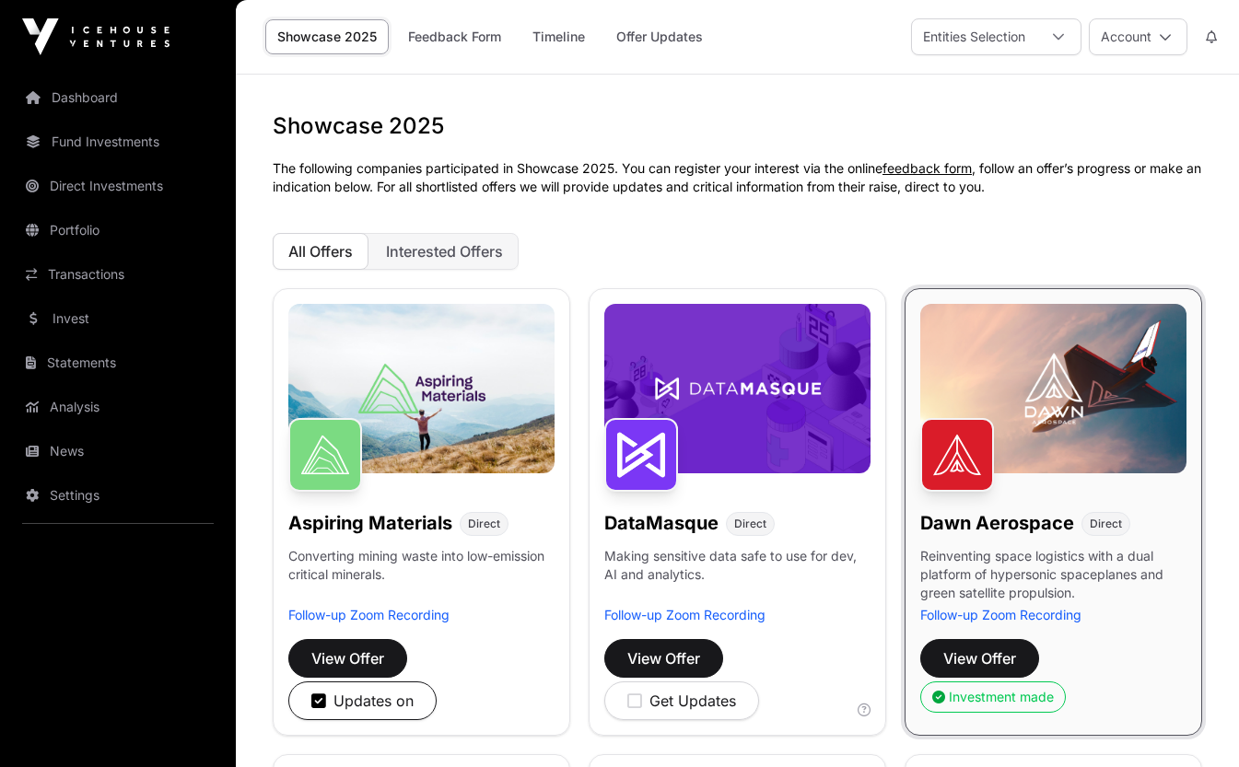
click at [99, 133] on link "Fund Investments" at bounding box center [118, 142] width 206 height 41
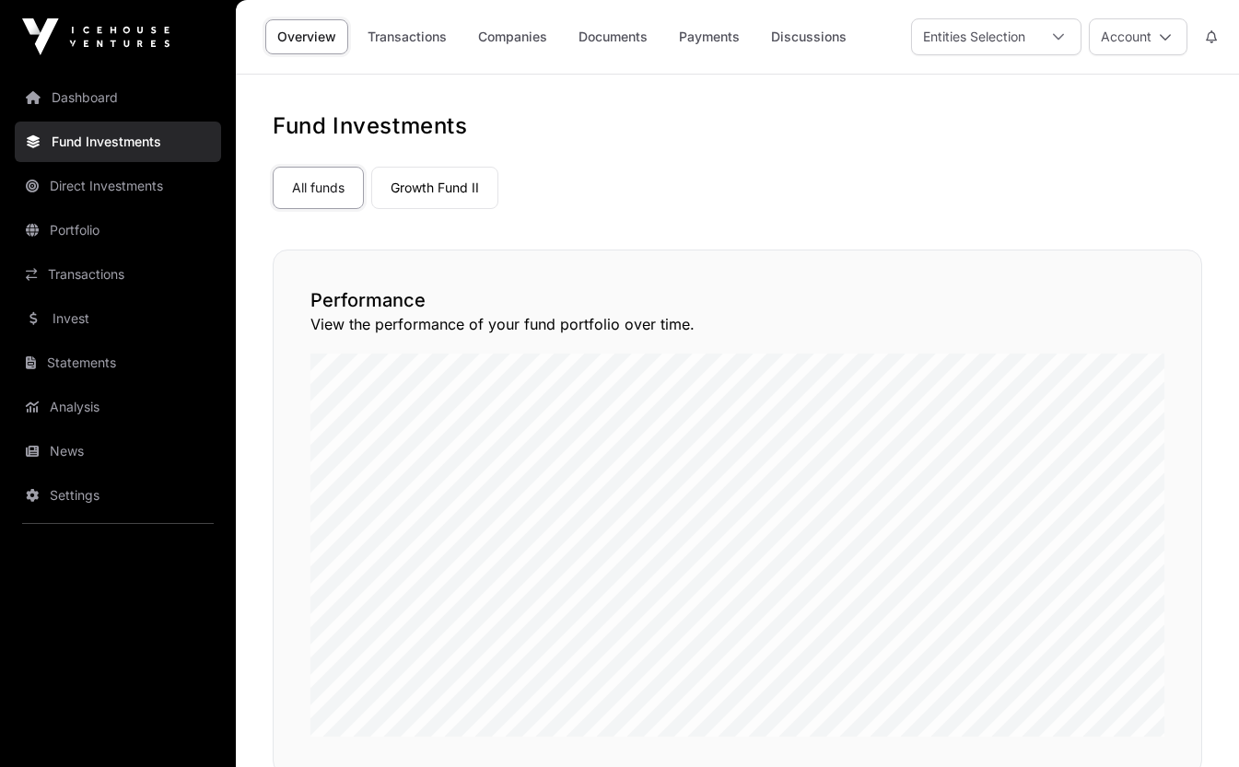
click at [425, 33] on link "Transactions" at bounding box center [407, 36] width 103 height 35
click at [516, 41] on link "Companies" at bounding box center [512, 36] width 93 height 35
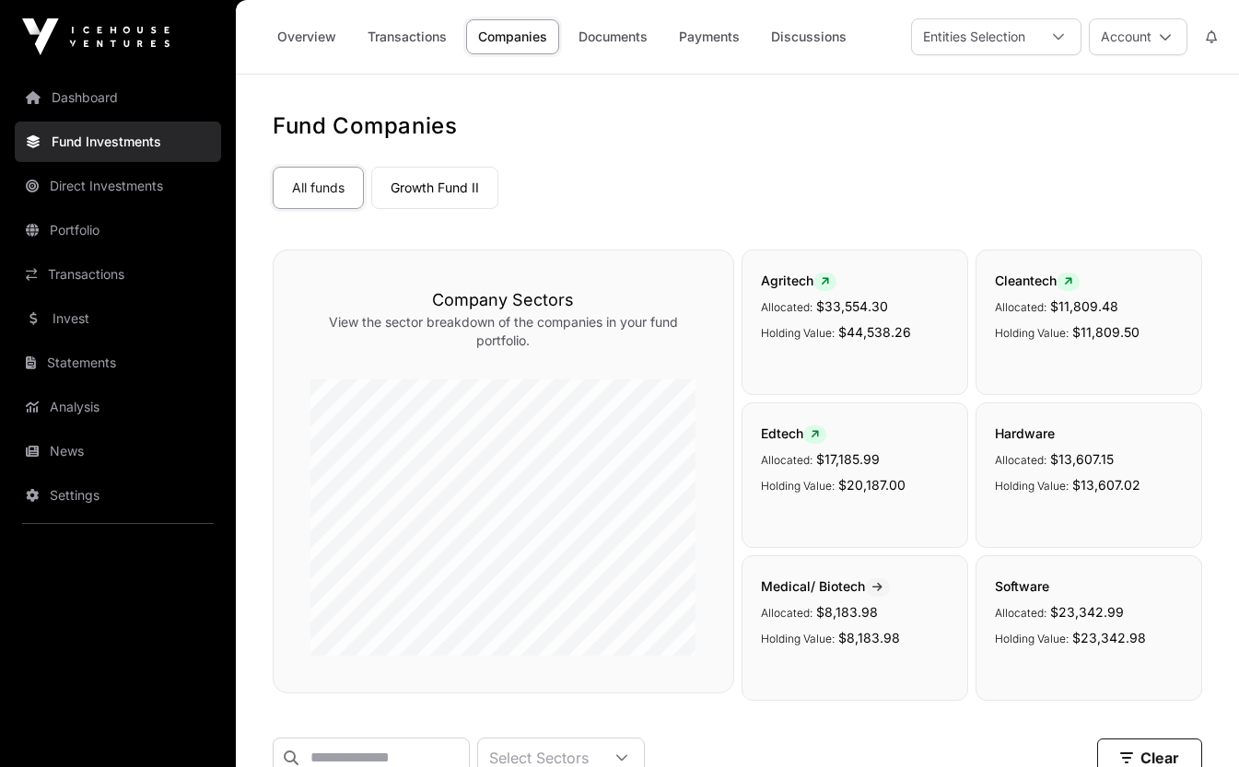
click at [302, 37] on link "Overview" at bounding box center [306, 36] width 83 height 35
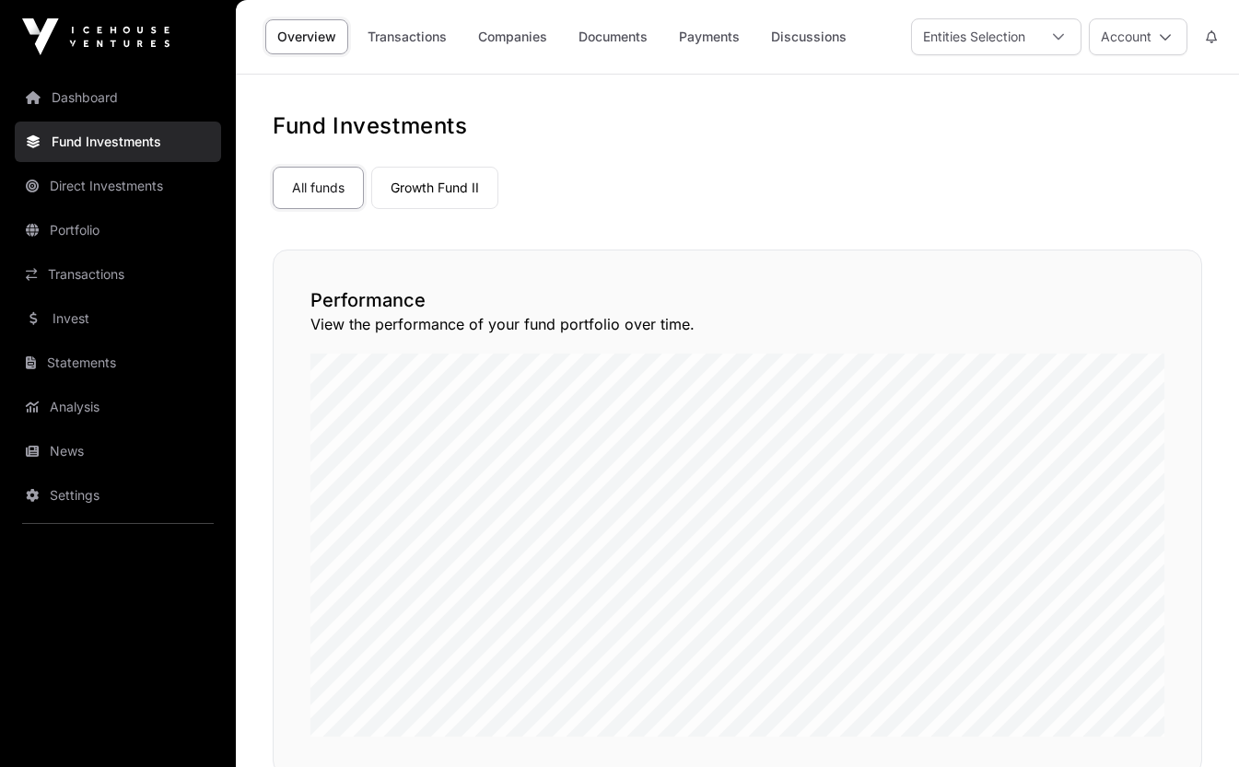
click at [76, 227] on link "Portfolio" at bounding box center [118, 230] width 206 height 41
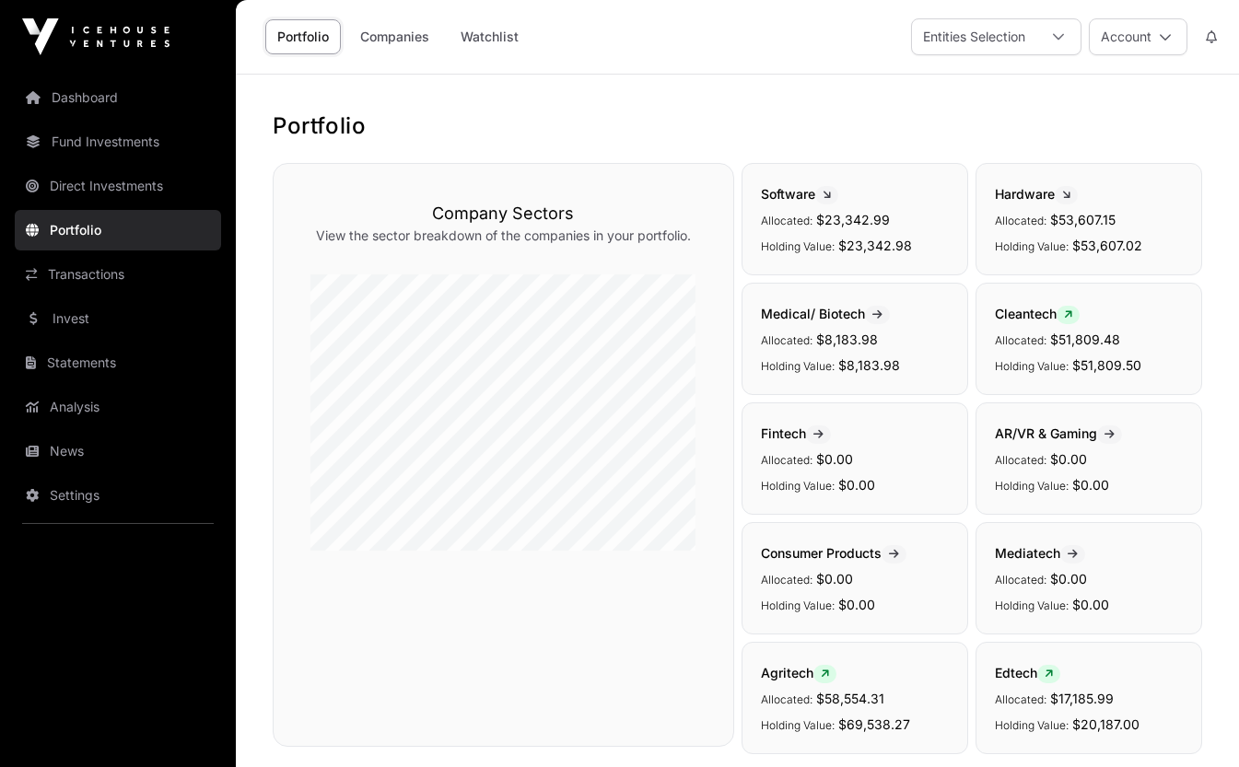
click at [401, 40] on link "Companies" at bounding box center [394, 36] width 93 height 35
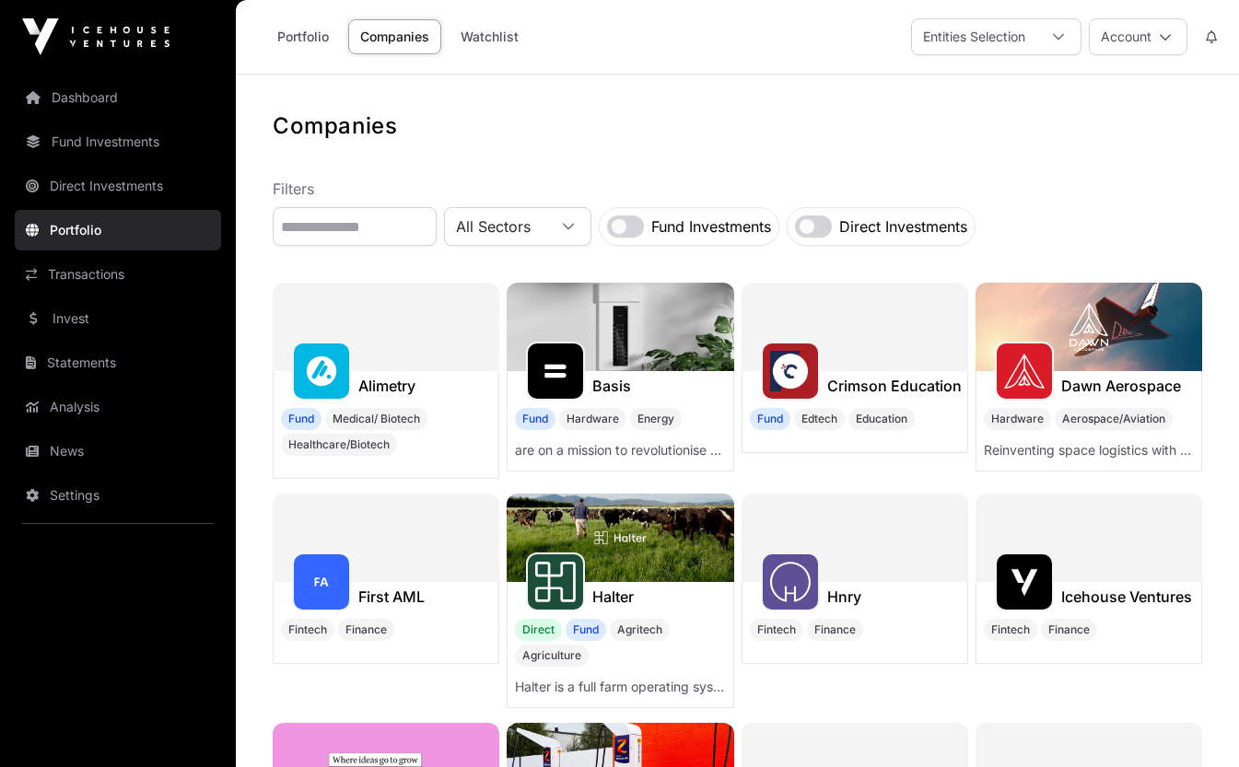
click at [500, 39] on link "Watchlist" at bounding box center [490, 36] width 82 height 35
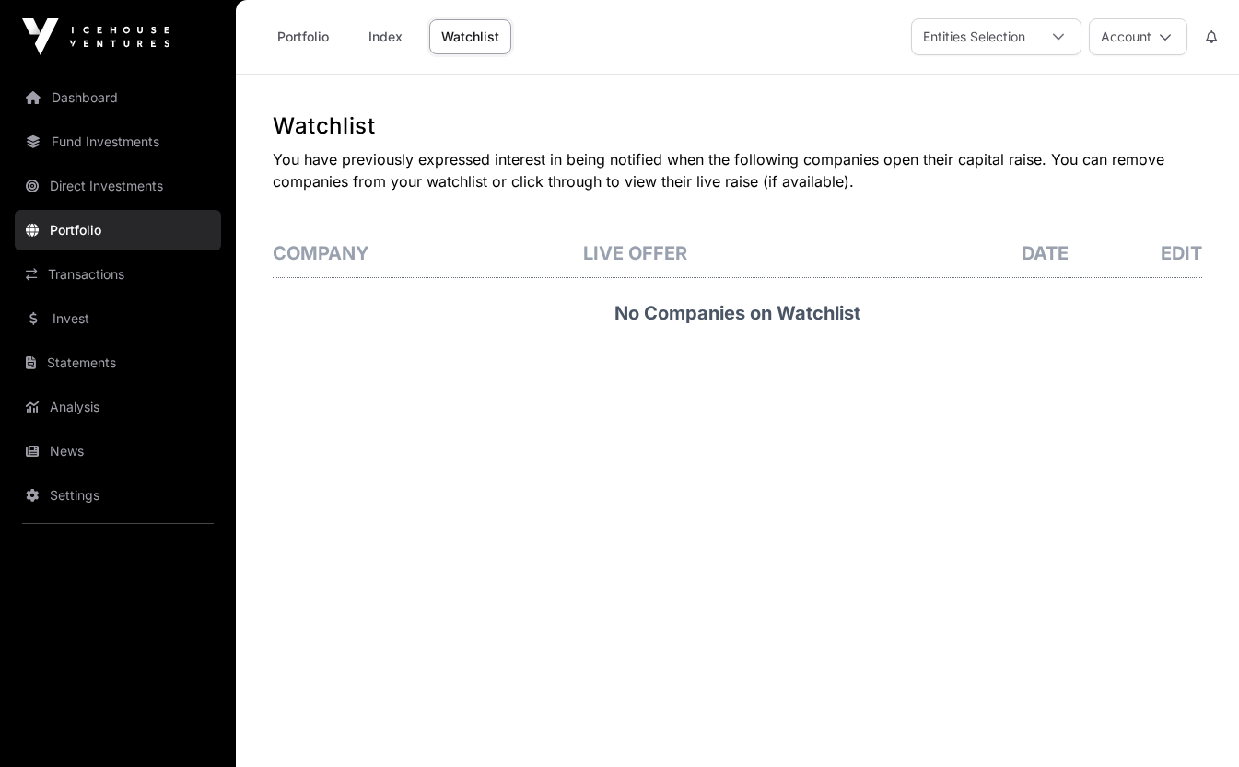
click at [79, 360] on link "Statements" at bounding box center [118, 363] width 206 height 41
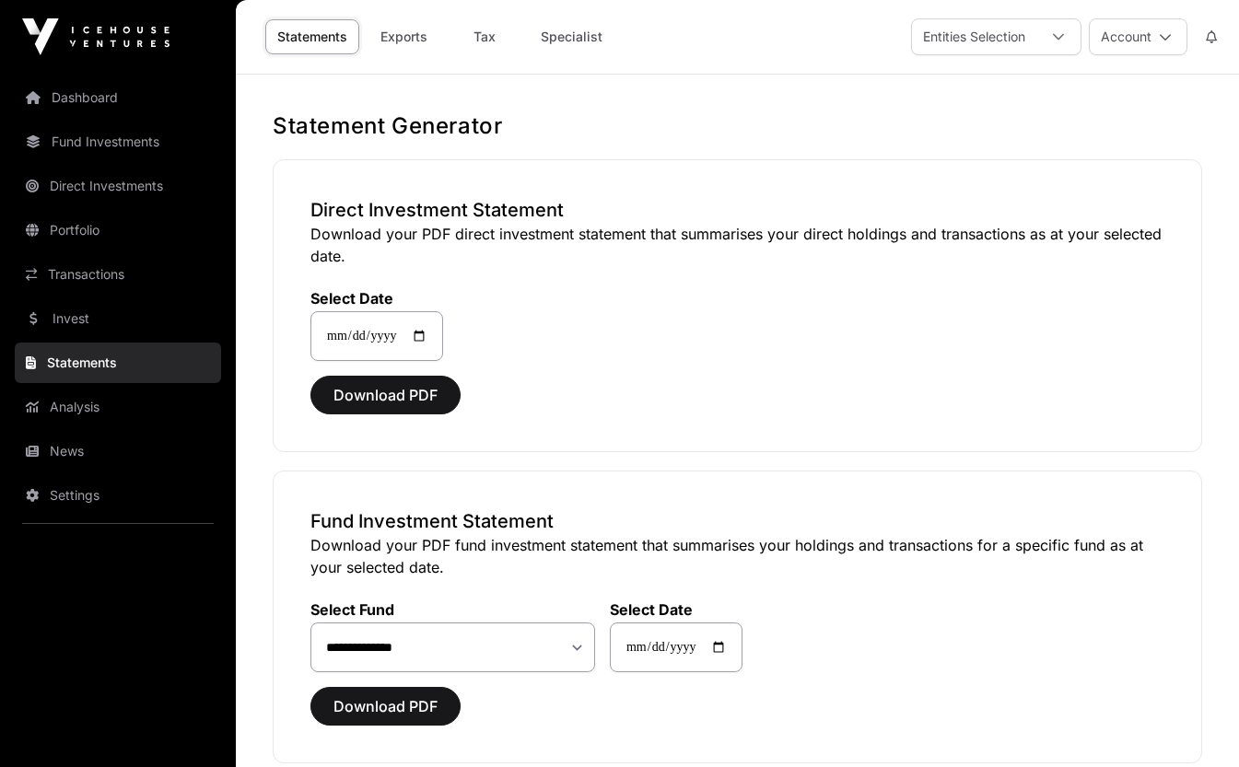
click at [78, 311] on link "Invest" at bounding box center [118, 318] width 206 height 41
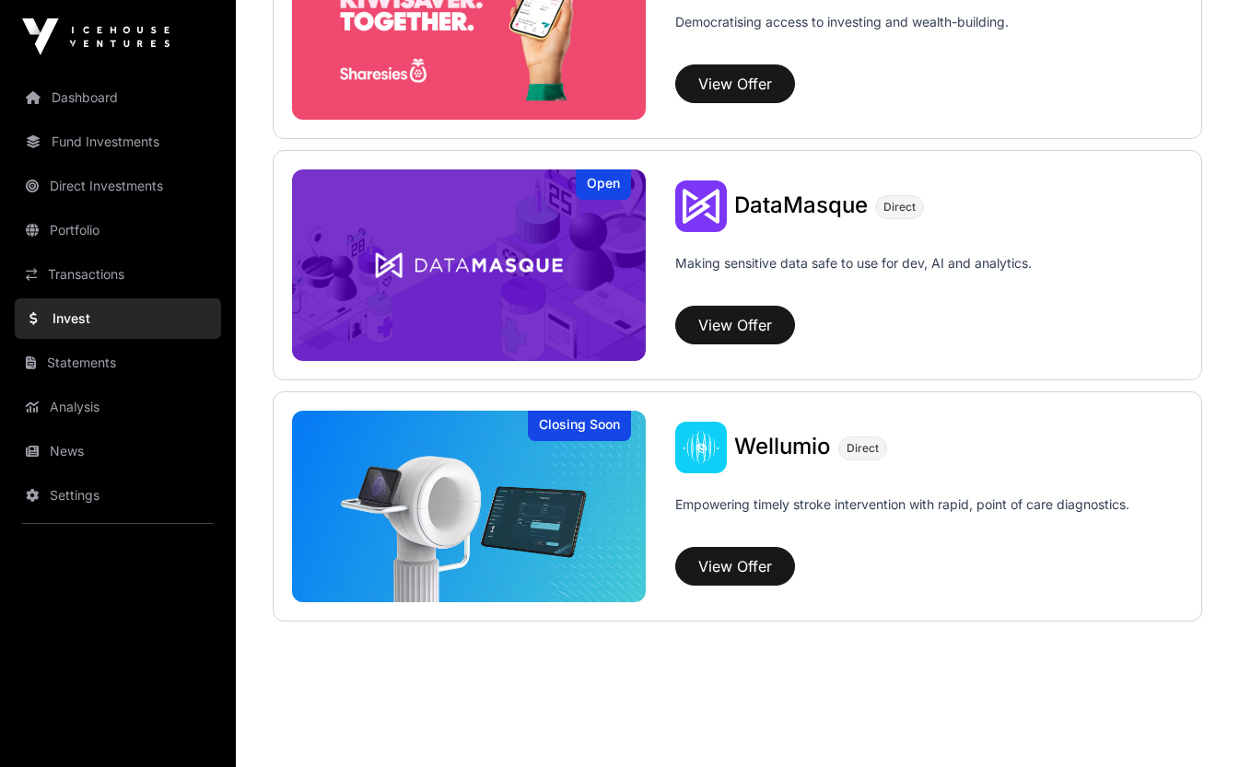
scroll to position [2510, 0]
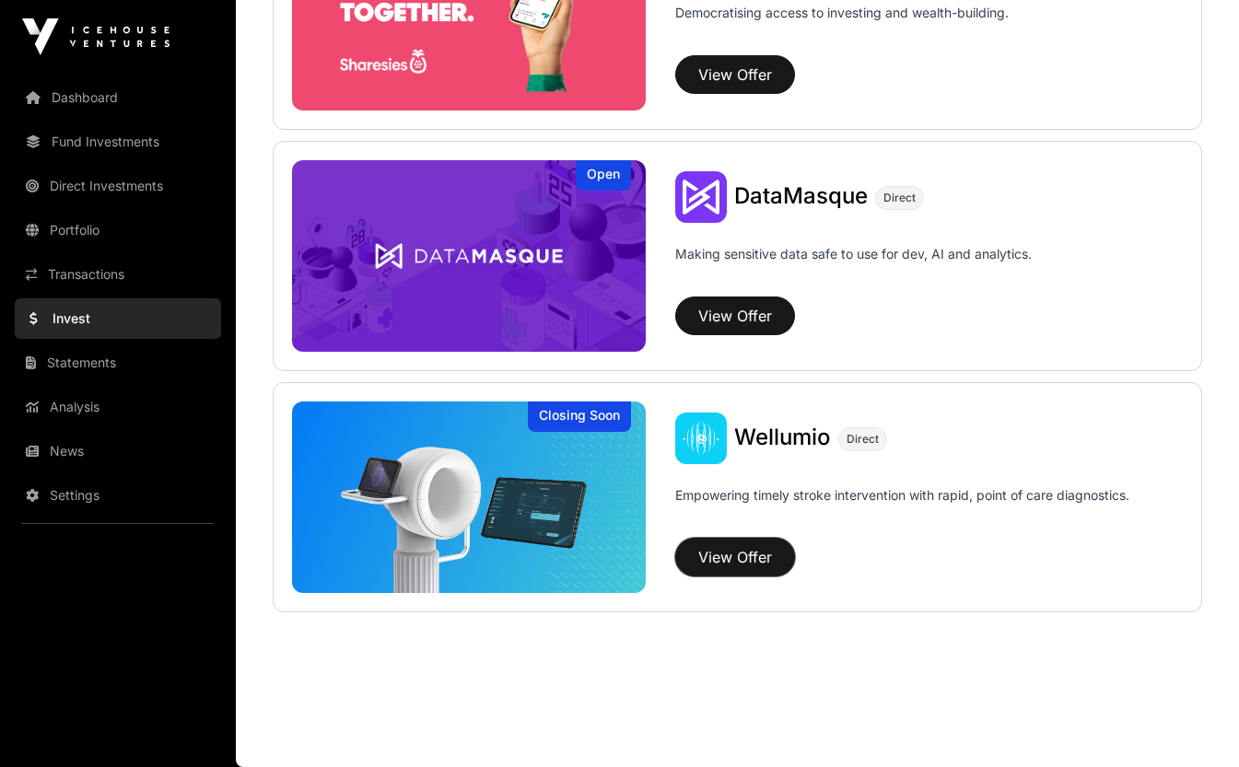
click at [725, 556] on button "View Offer" at bounding box center [735, 557] width 120 height 39
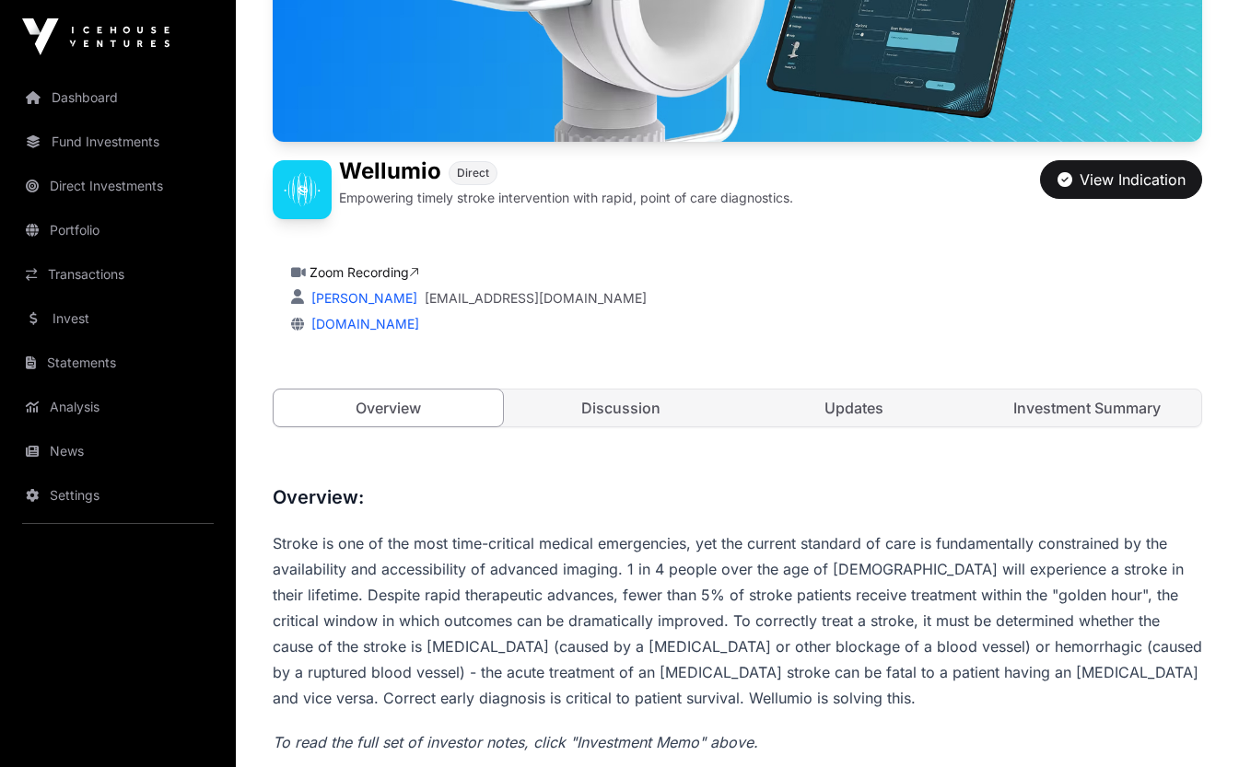
scroll to position [310, 0]
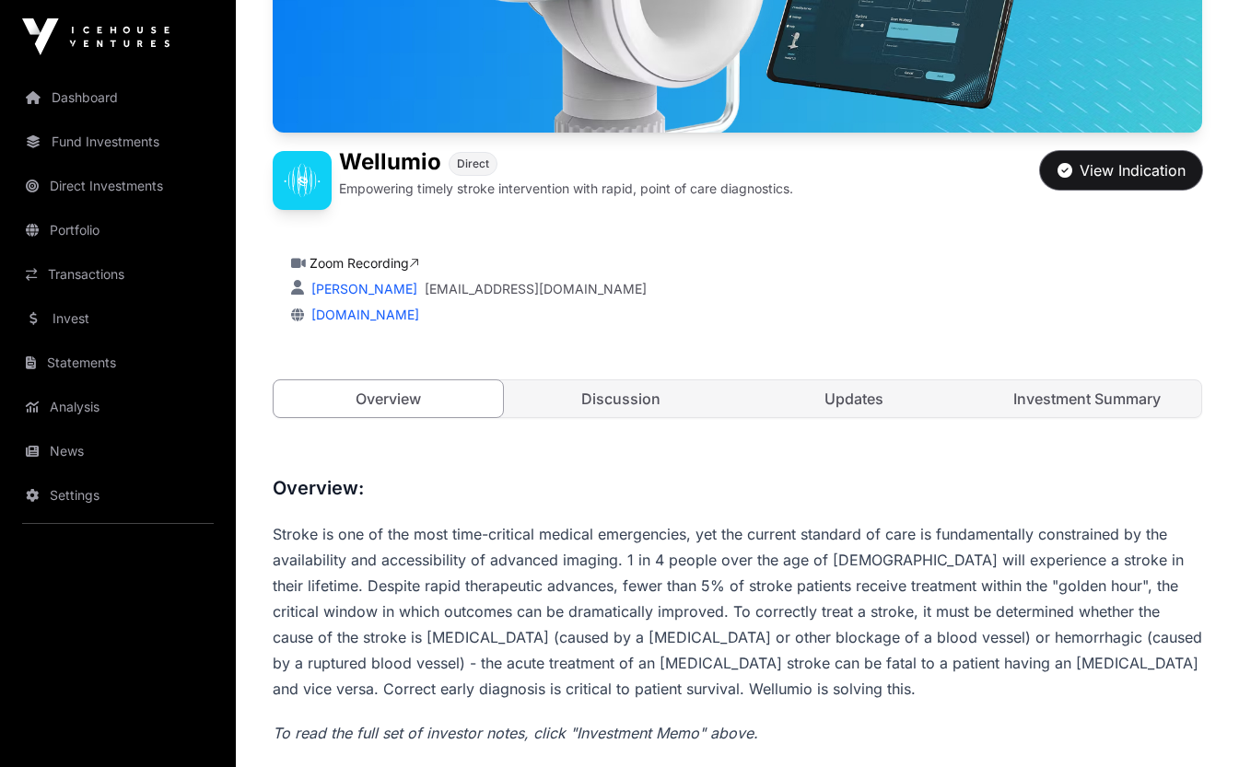
click at [1163, 174] on div "View Indication" at bounding box center [1122, 170] width 128 height 22
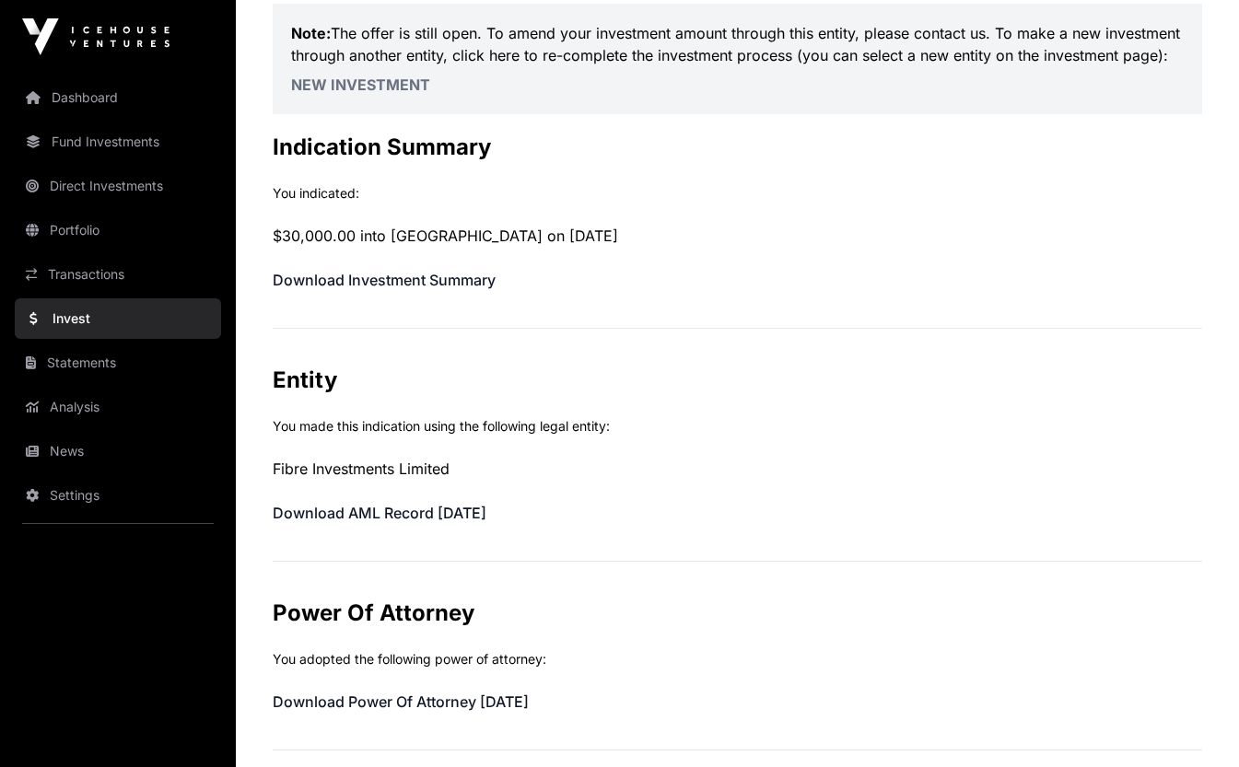
scroll to position [207, 0]
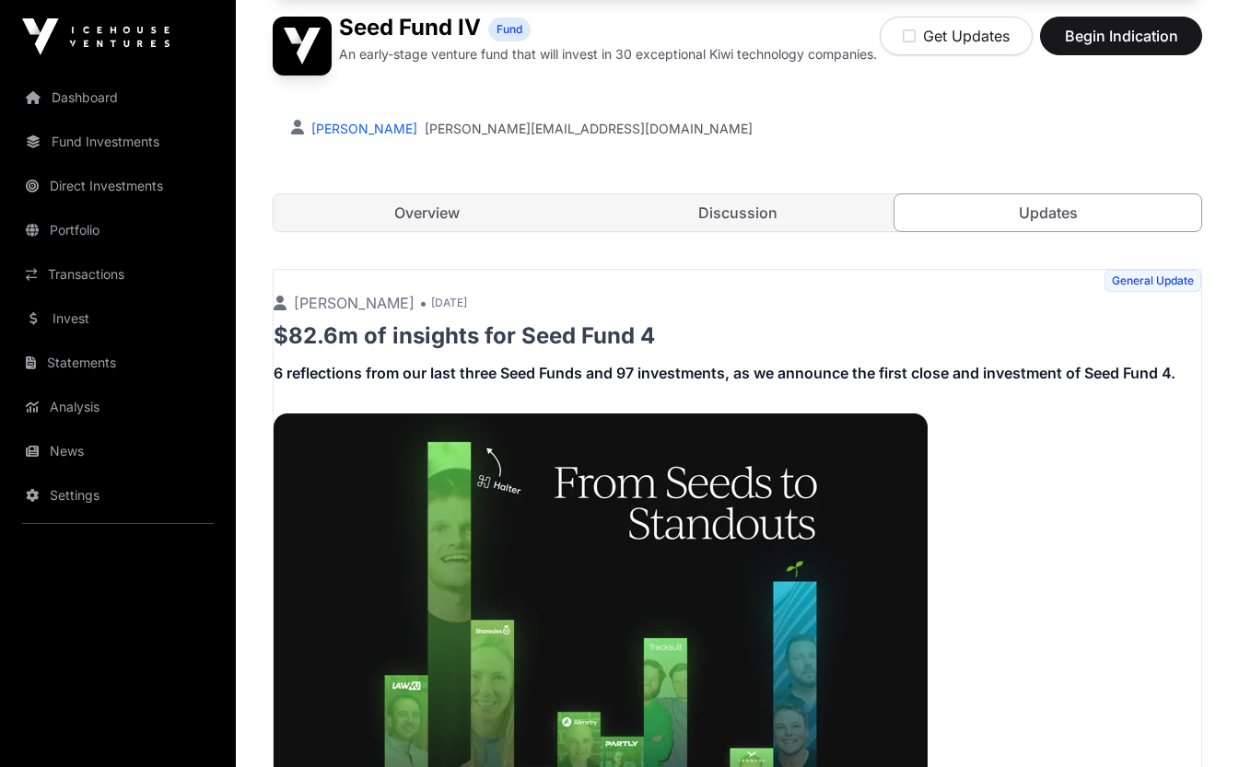
scroll to position [474, 0]
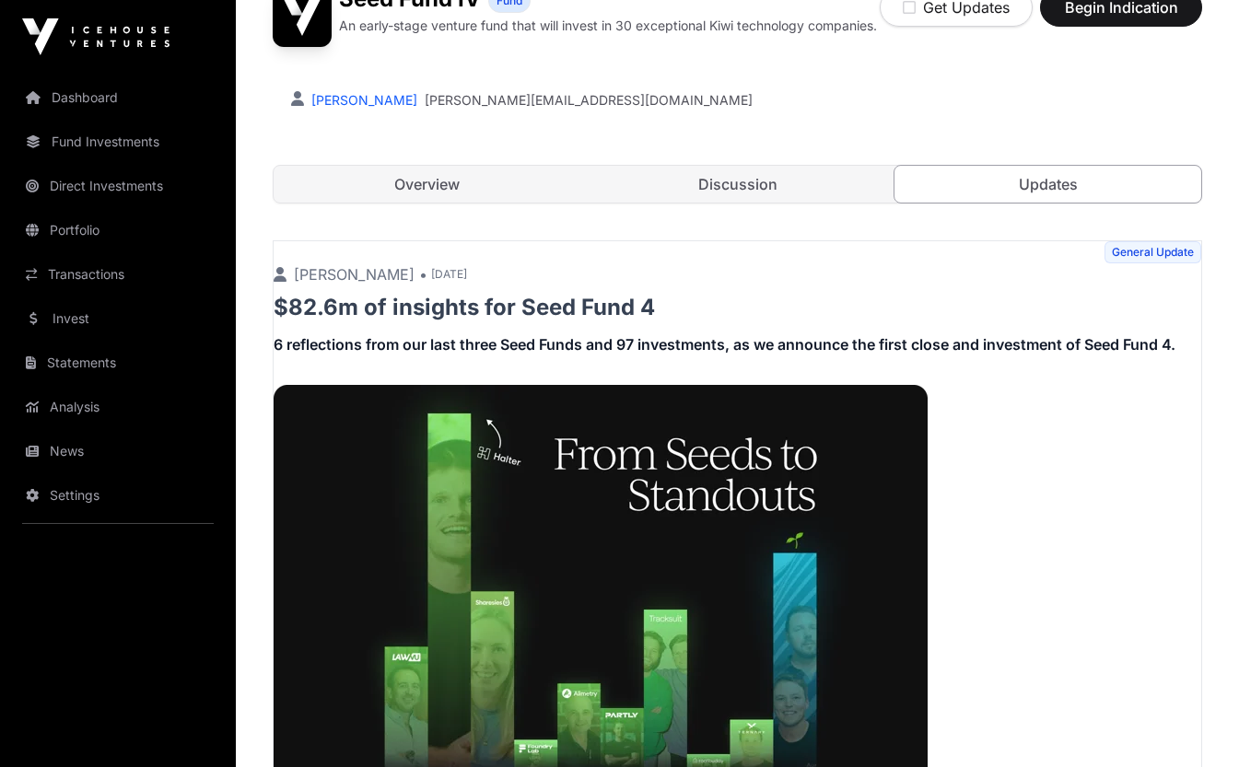
click at [748, 203] on link "Discussion" at bounding box center [737, 184] width 307 height 37
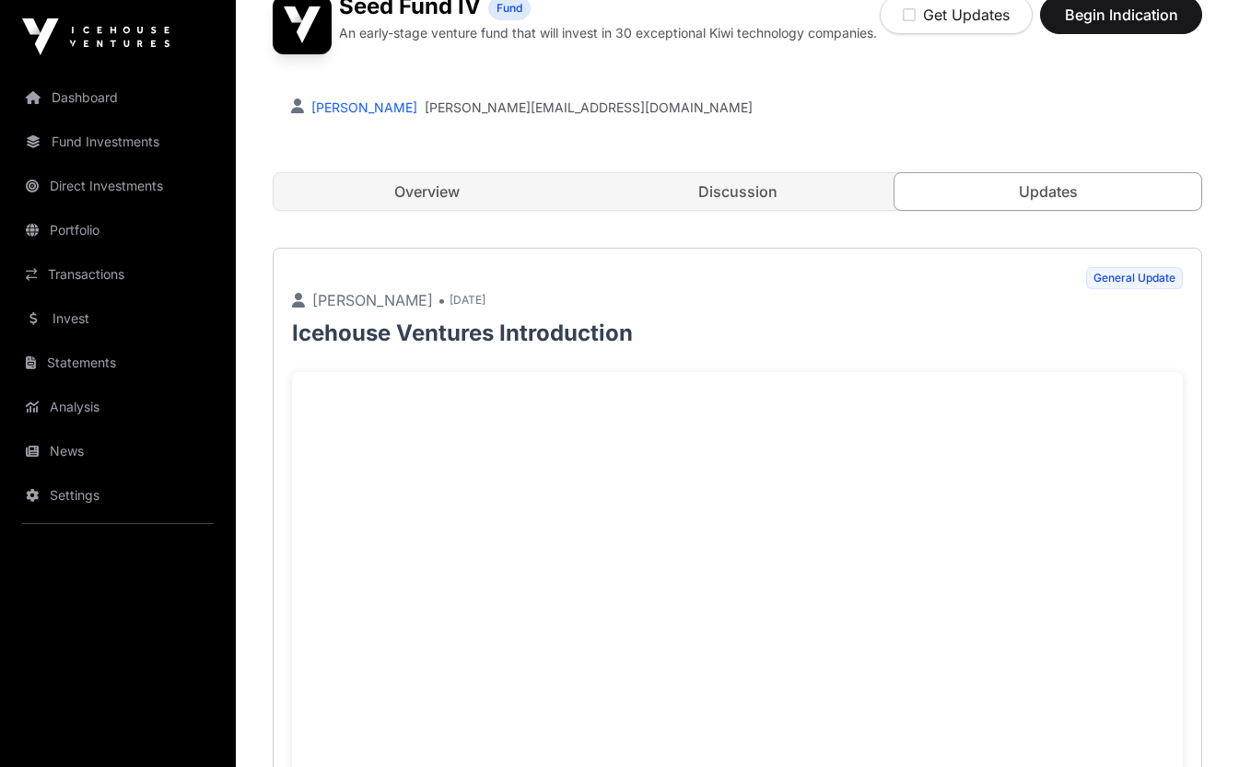
scroll to position [455, 0]
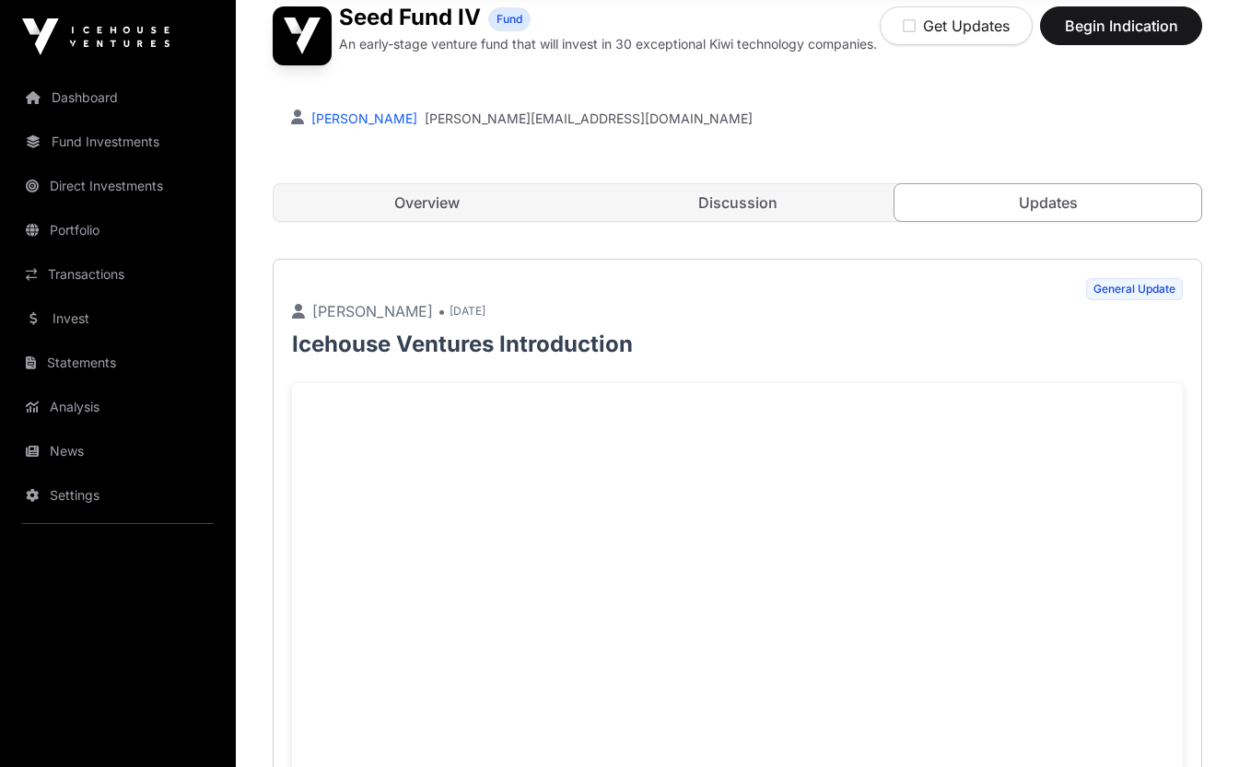
click at [743, 210] on link "Discussion" at bounding box center [737, 202] width 307 height 37
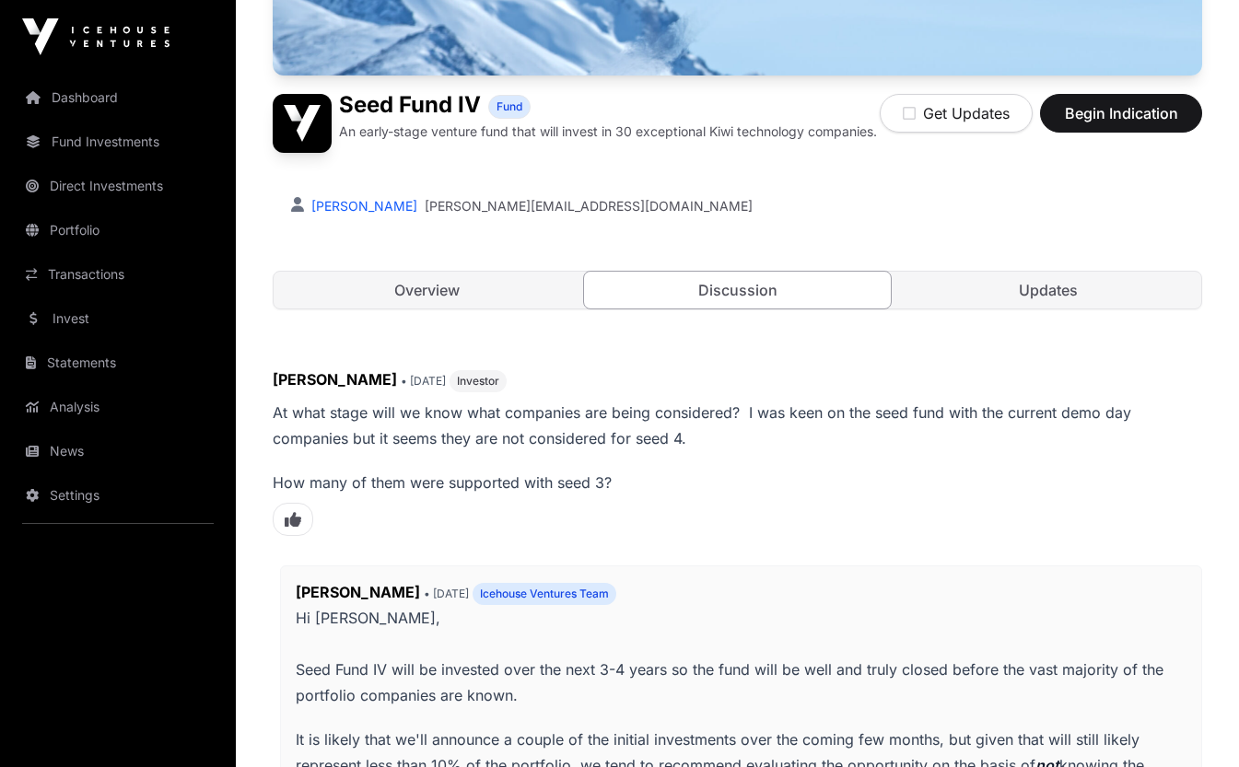
scroll to position [367, 0]
click at [443, 292] on link "Overview" at bounding box center [427, 291] width 307 height 37
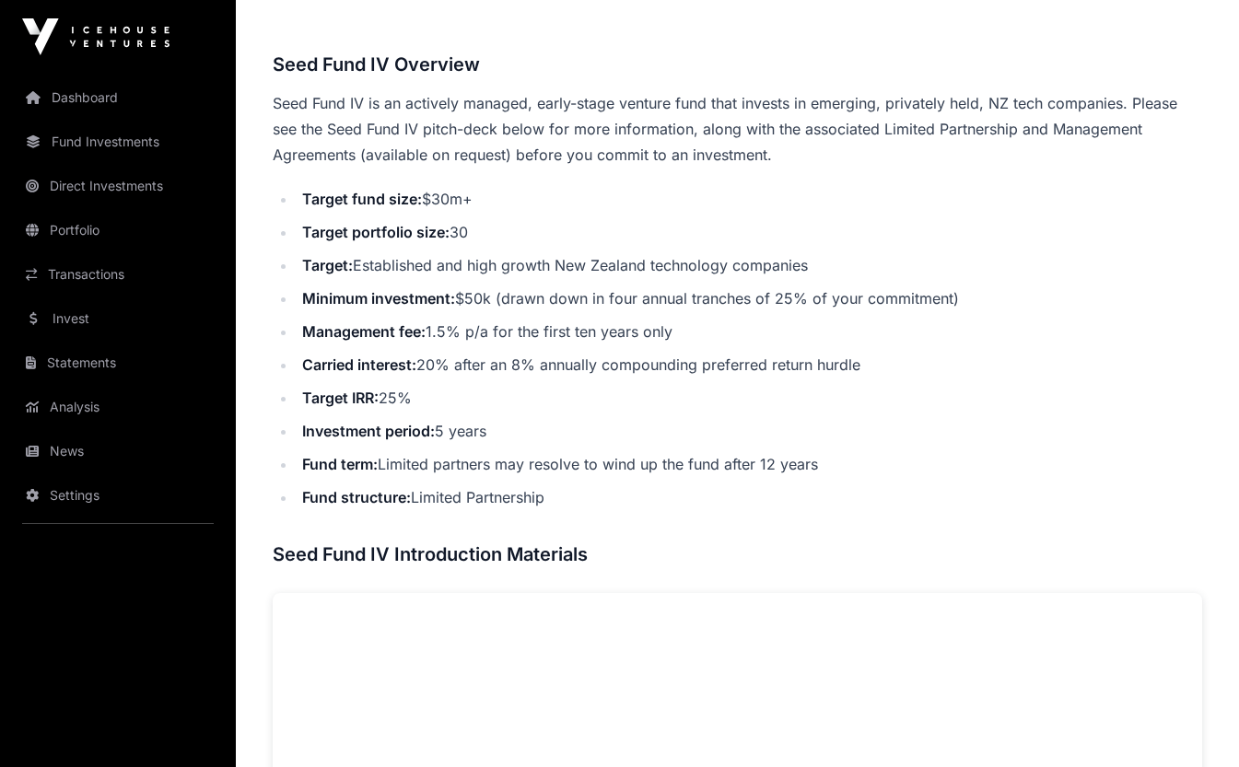
scroll to position [697, 0]
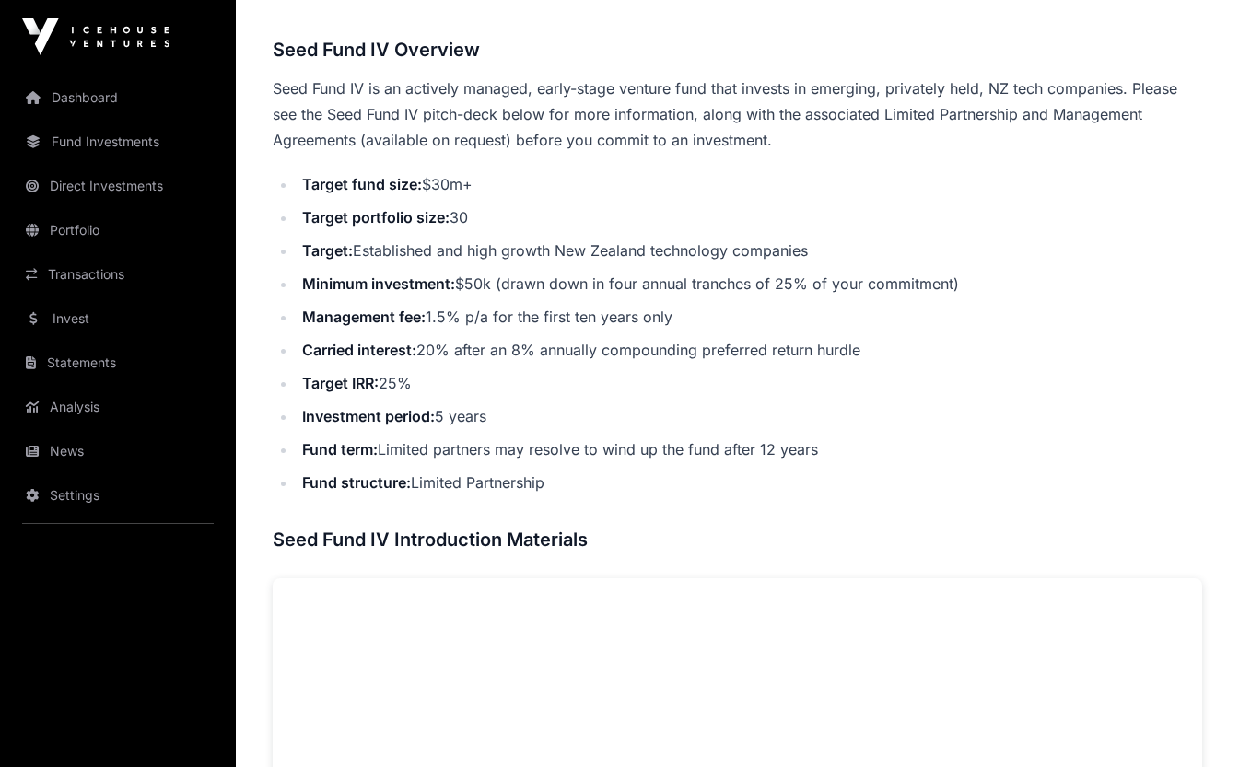
click at [61, 450] on link "News" at bounding box center [118, 451] width 206 height 41
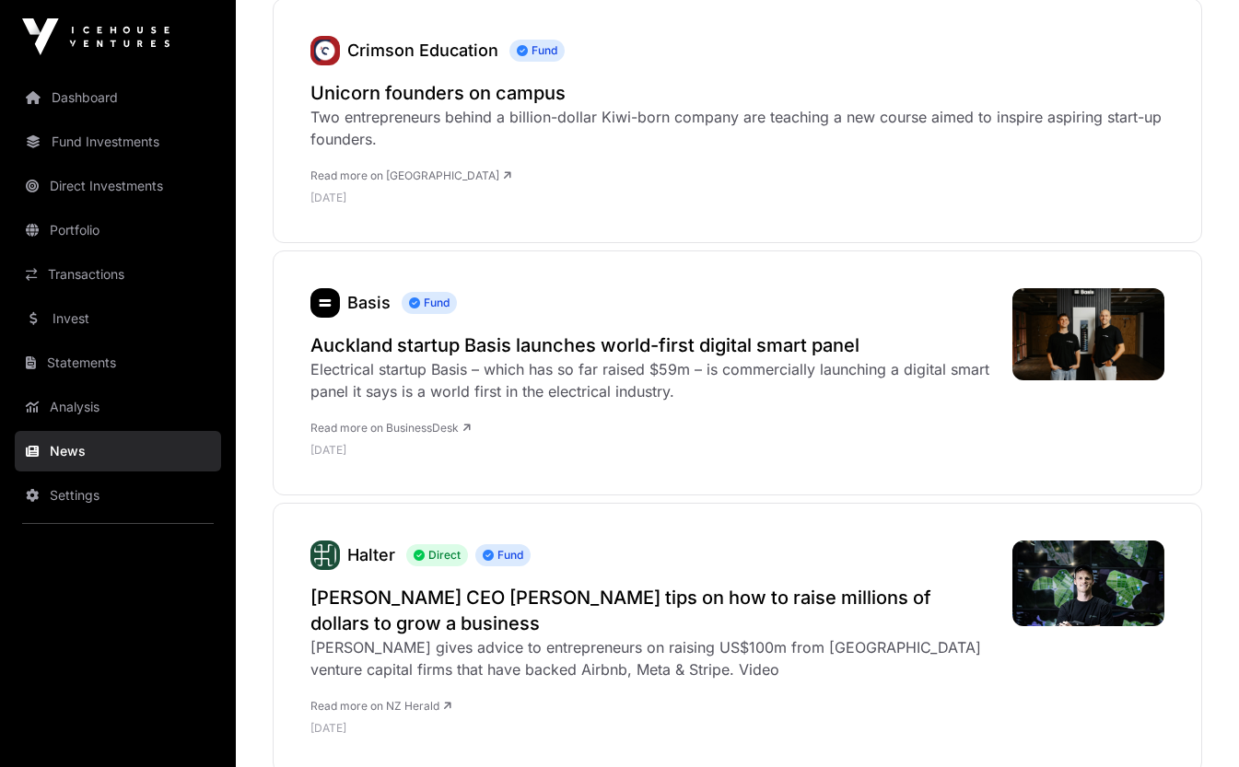
scroll to position [7944, 0]
